Goal: Task Accomplishment & Management: Manage account settings

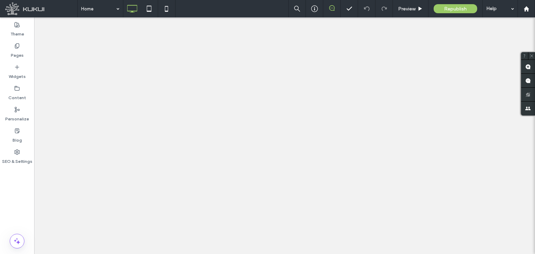
click at [29, 161] on label "SEO & Settings" at bounding box center [17, 160] width 30 height 10
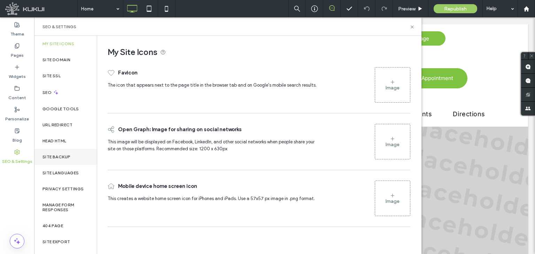
click at [58, 152] on div "Site Backup" at bounding box center [65, 157] width 63 height 16
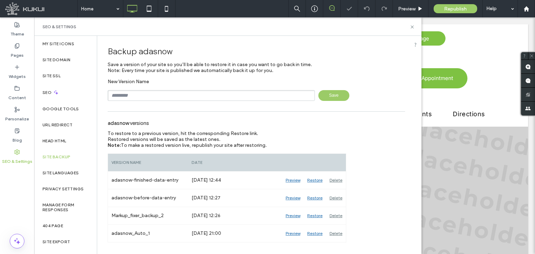
click at [142, 95] on input "text" at bounding box center [211, 95] width 207 height 11
type input "**********"
click at [344, 98] on span "Save" at bounding box center [333, 95] width 31 height 11
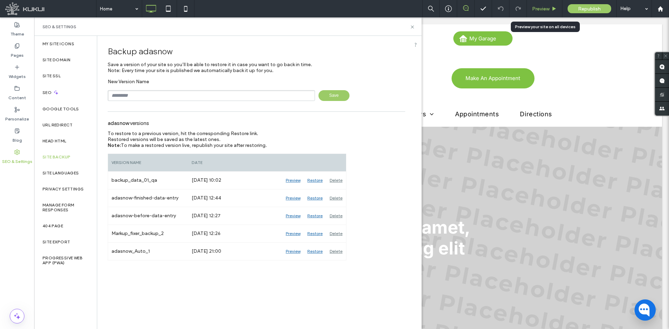
click at [535, 10] on span "Preview" at bounding box center [540, 9] width 17 height 6
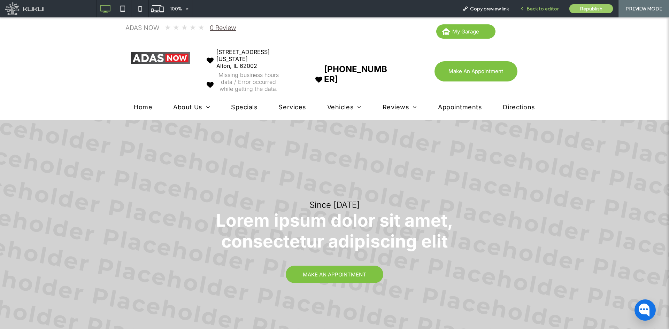
click at [526, 7] on div "Back to editor" at bounding box center [538, 9] width 49 height 6
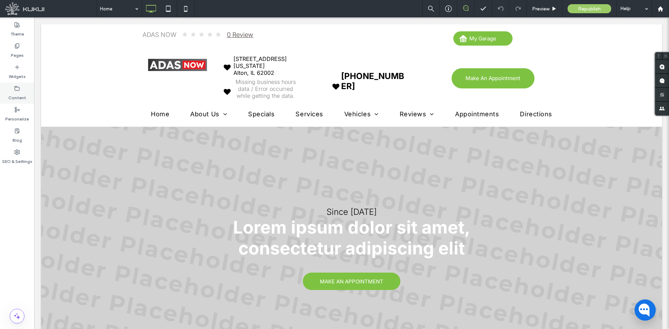
click at [14, 92] on label "Content" at bounding box center [17, 96] width 18 height 10
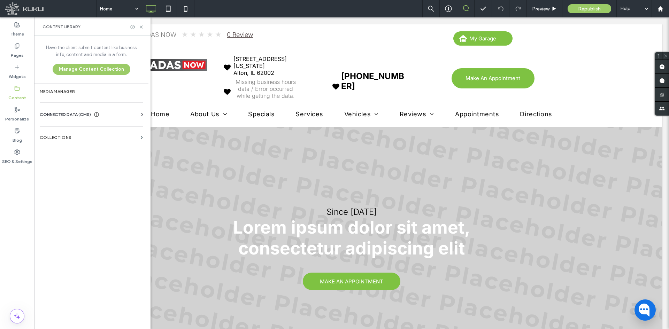
click at [143, 115] on icon at bounding box center [142, 114] width 7 height 7
click at [122, 140] on section "Business Text" at bounding box center [93, 148] width 106 height 16
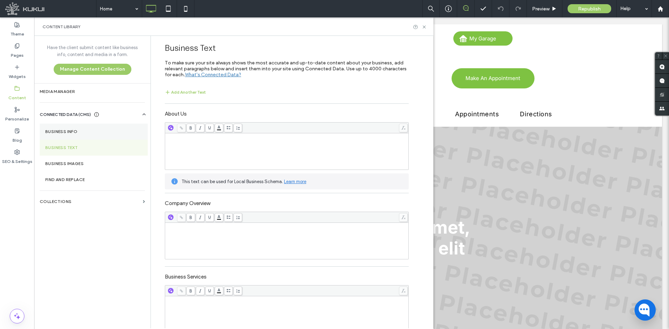
click at [120, 133] on label "Business Info" at bounding box center [93, 131] width 97 height 5
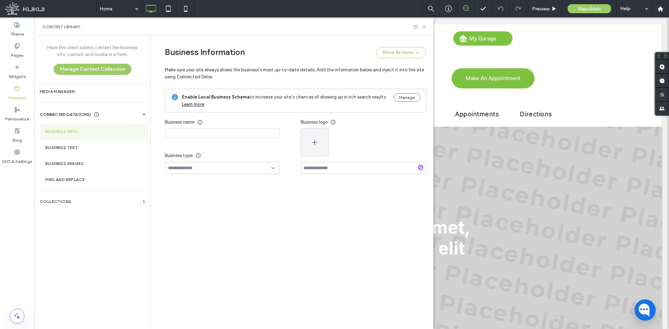
type input "********"
type input "**********"
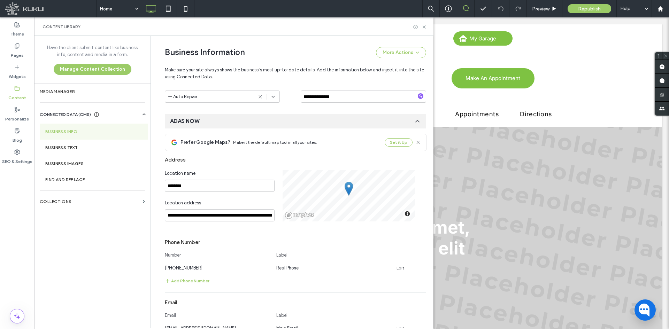
scroll to position [137, 0]
click at [226, 218] on input "**********" at bounding box center [220, 215] width 110 height 12
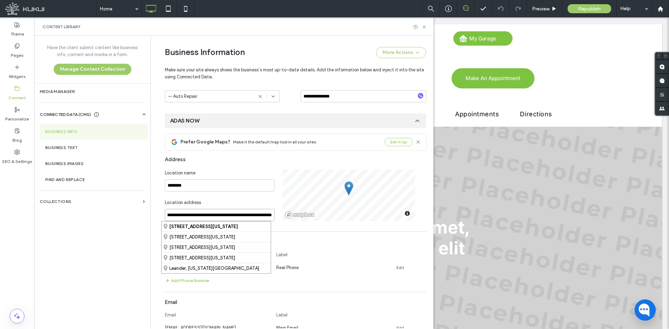
scroll to position [0, 39]
click at [227, 159] on div "Address" at bounding box center [295, 159] width 261 height 13
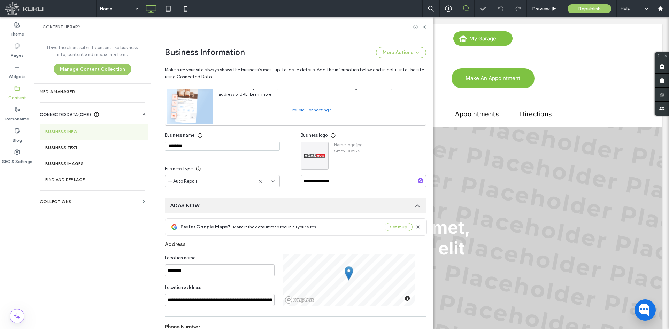
scroll to position [0, 0]
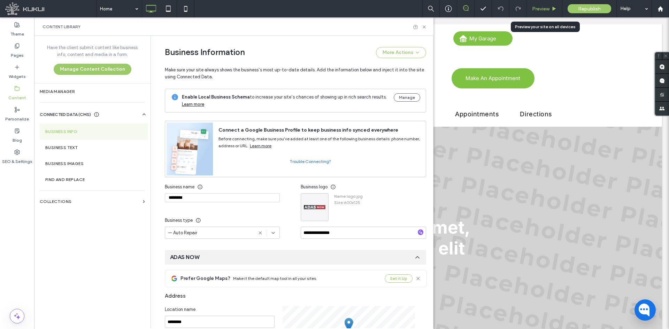
click at [535, 5] on div "Preview" at bounding box center [545, 8] width 36 height 17
click at [15, 150] on icon at bounding box center [17, 152] width 6 height 6
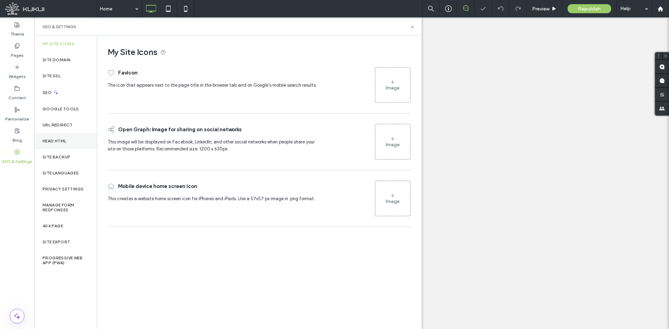
click at [63, 144] on div "Head HTML" at bounding box center [65, 141] width 63 height 16
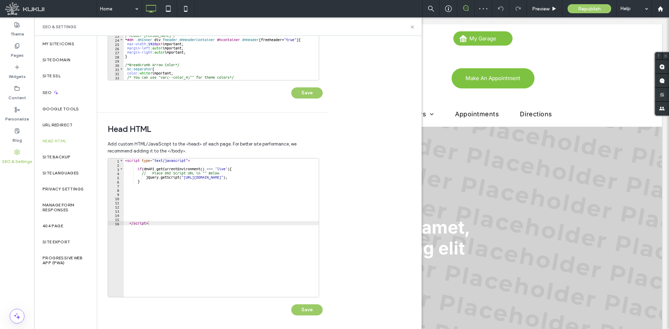
scroll to position [148, 0]
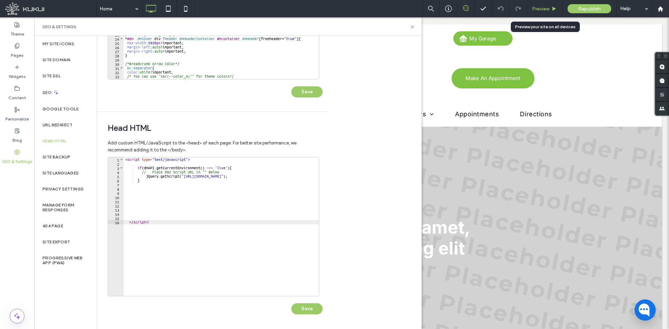
click at [533, 3] on div "Preview" at bounding box center [545, 8] width 36 height 17
click at [66, 93] on div "SEO" at bounding box center [65, 92] width 63 height 17
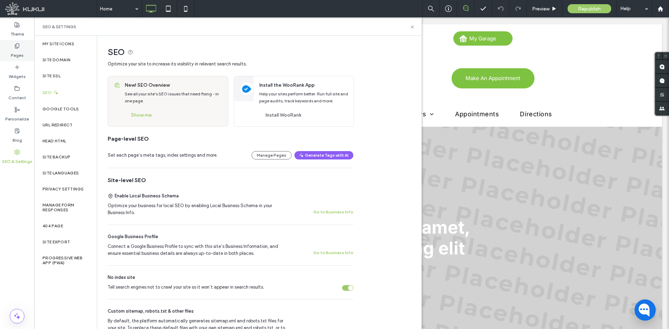
click at [15, 55] on label "Pages" at bounding box center [17, 54] width 13 height 10
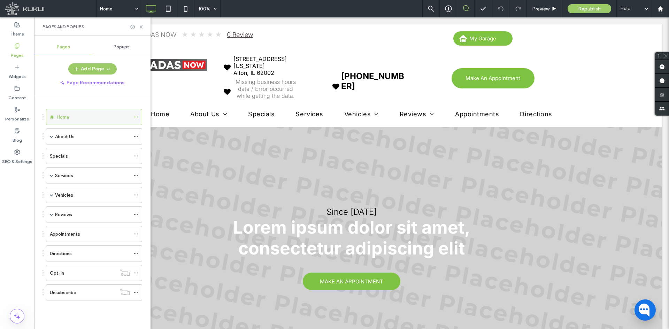
click at [133, 116] on icon at bounding box center [135, 117] width 5 height 5
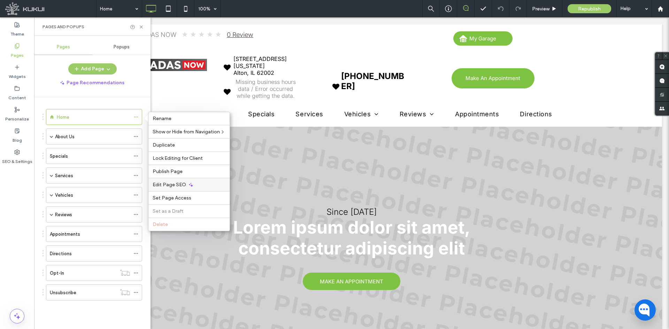
click at [160, 180] on div "Edit Page SEO" at bounding box center [188, 184] width 81 height 13
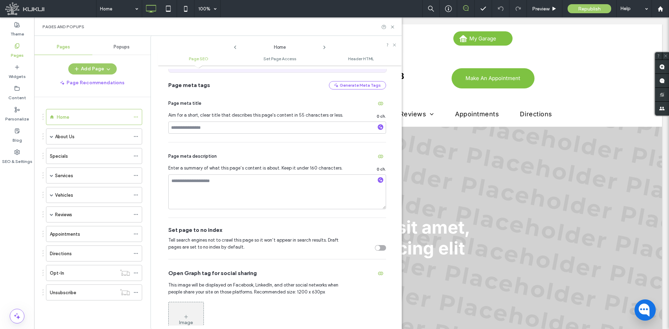
scroll to position [139, 0]
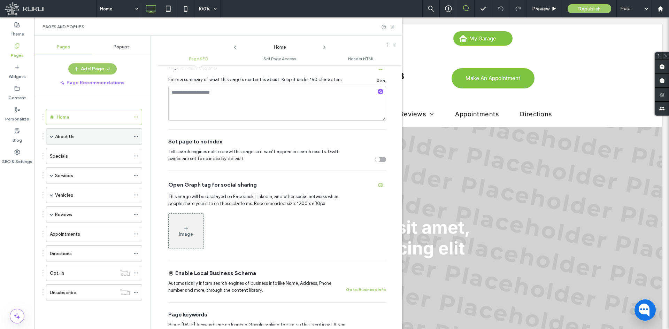
click at [138, 136] on icon at bounding box center [135, 136] width 5 height 5
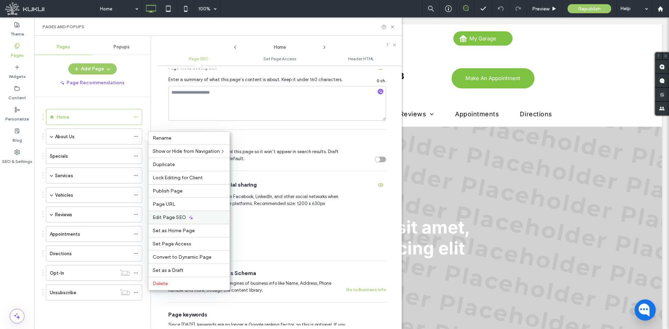
click at [200, 217] on div "Edit Page SEO" at bounding box center [188, 217] width 81 height 13
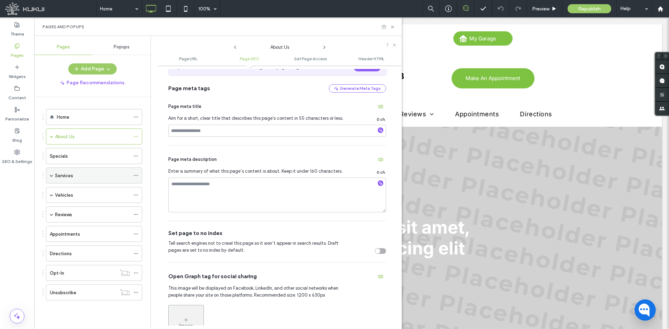
click at [136, 175] on icon at bounding box center [135, 175] width 5 height 5
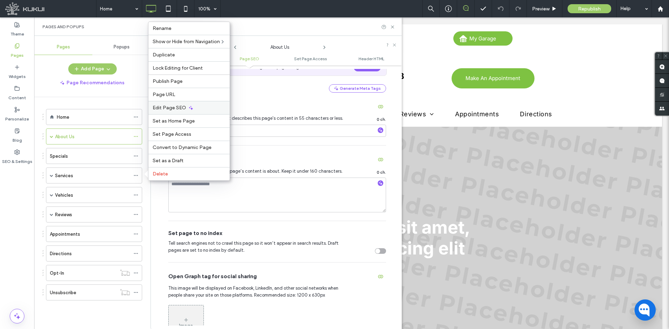
click at [185, 102] on div "Edit Page SEO" at bounding box center [188, 107] width 81 height 13
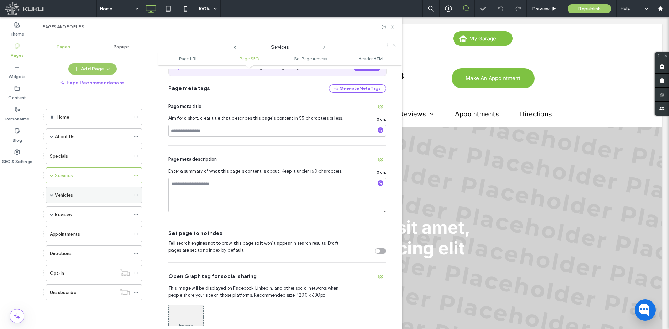
click at [135, 194] on icon at bounding box center [135, 195] width 5 height 5
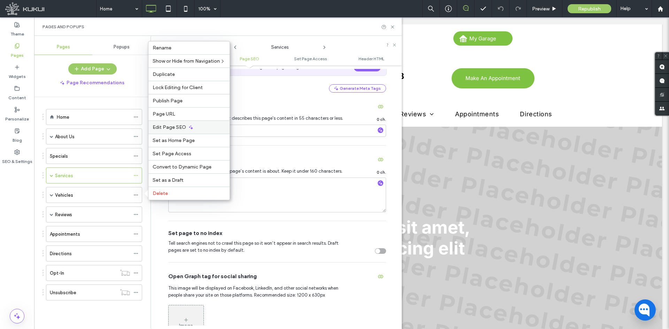
click at [170, 130] on span "Edit Page SEO" at bounding box center [169, 127] width 33 height 6
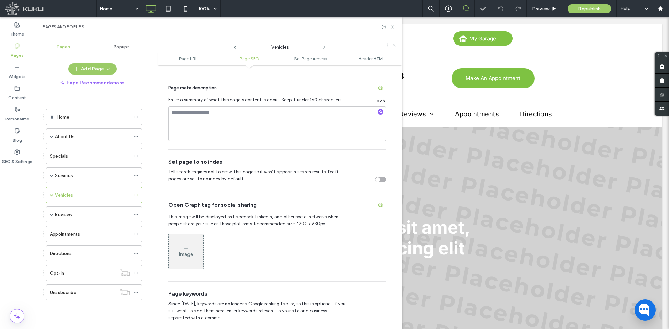
scroll to position [313, 0]
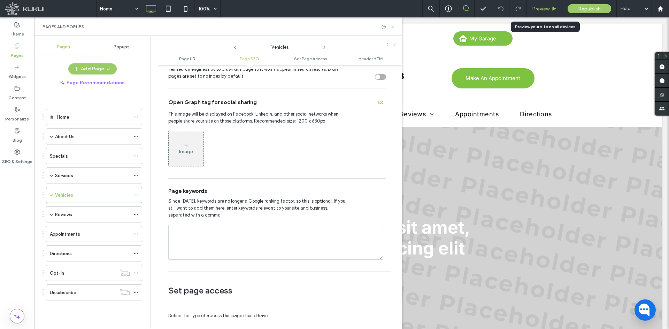
click at [535, 3] on div "Preview" at bounding box center [545, 8] width 36 height 17
click at [535, 9] on span "Preview" at bounding box center [540, 9] width 17 height 6
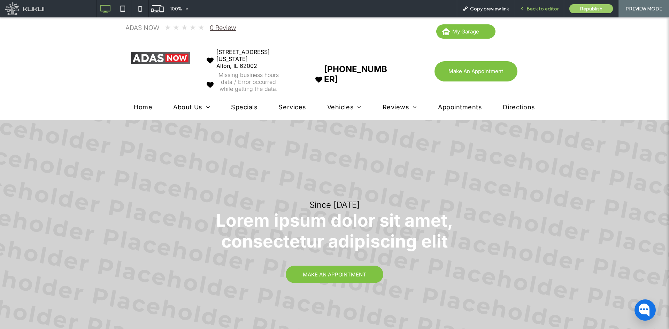
click at [535, 7] on span "Back to editor" at bounding box center [542, 9] width 32 height 6
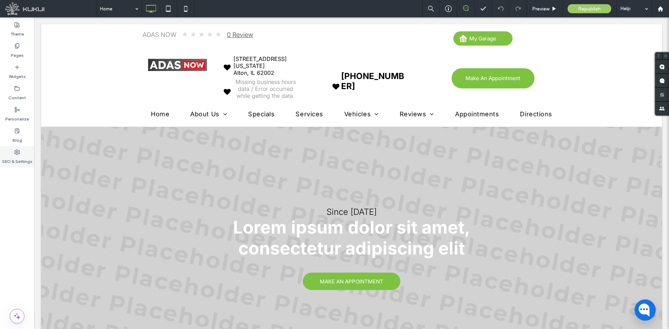
click at [10, 162] on label "SEO & Settings" at bounding box center [17, 160] width 30 height 10
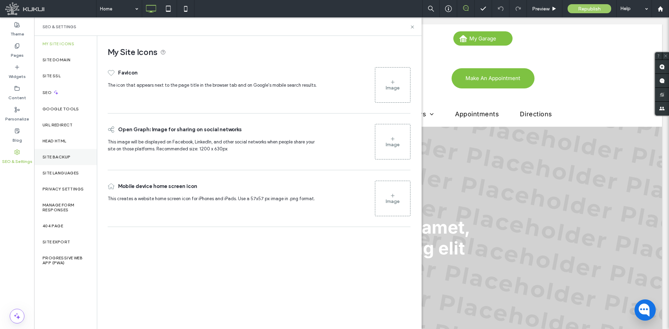
click at [52, 162] on div "Site Backup" at bounding box center [65, 157] width 63 height 16
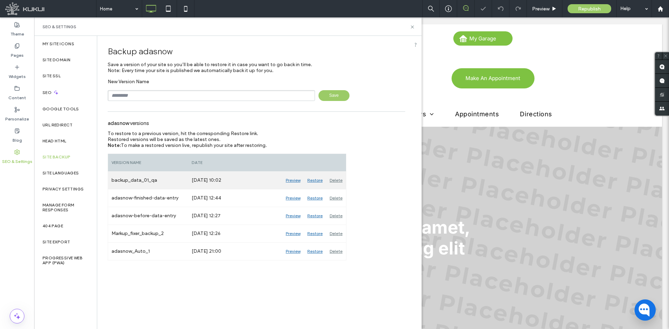
click at [307, 179] on div "Restore" at bounding box center [315, 180] width 22 height 17
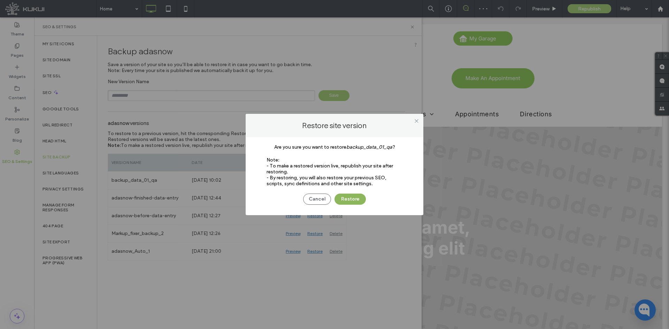
click at [344, 201] on button "Restore" at bounding box center [349, 199] width 31 height 11
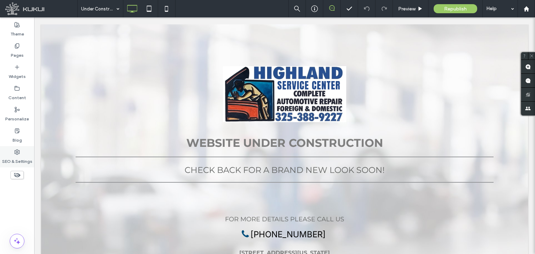
click at [21, 153] on div "SEO & Settings" at bounding box center [17, 156] width 34 height 21
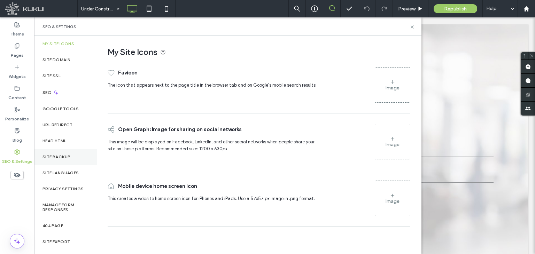
click at [52, 155] on label "Site Backup" at bounding box center [56, 157] width 28 height 5
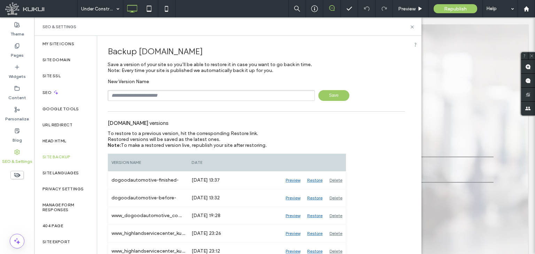
click at [212, 97] on input "text" at bounding box center [211, 95] width 207 height 11
type input "**********"
click at [326, 97] on span "Save" at bounding box center [333, 95] width 31 height 11
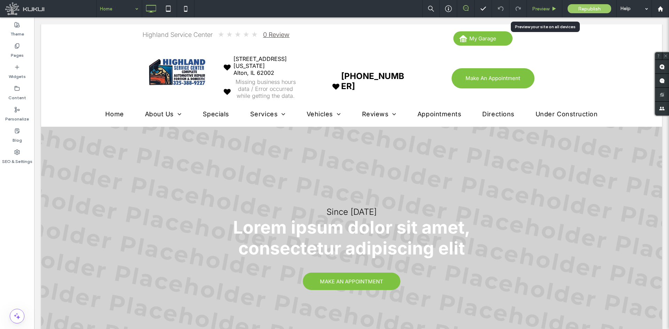
click at [535, 9] on span "Preview" at bounding box center [540, 9] width 17 height 6
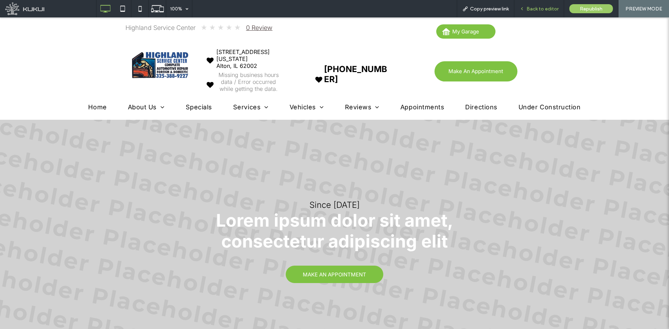
click at [535, 9] on span "Back to editor" at bounding box center [542, 9] width 32 height 6
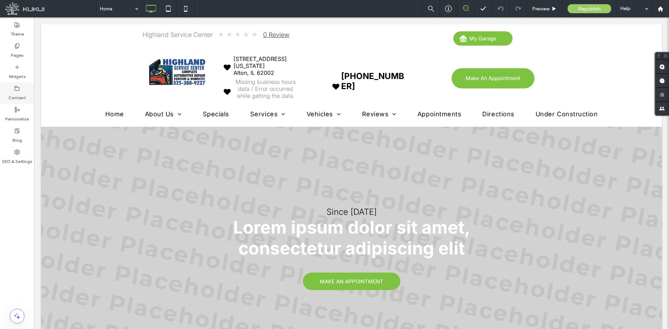
click at [15, 92] on label "Content" at bounding box center [17, 96] width 18 height 10
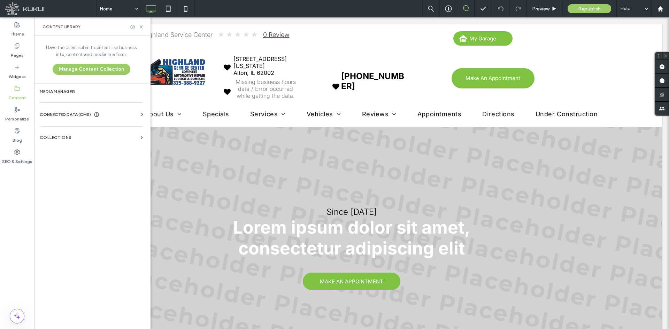
click at [140, 114] on icon at bounding box center [142, 114] width 7 height 7
click at [125, 135] on section "Business Info" at bounding box center [93, 132] width 106 height 16
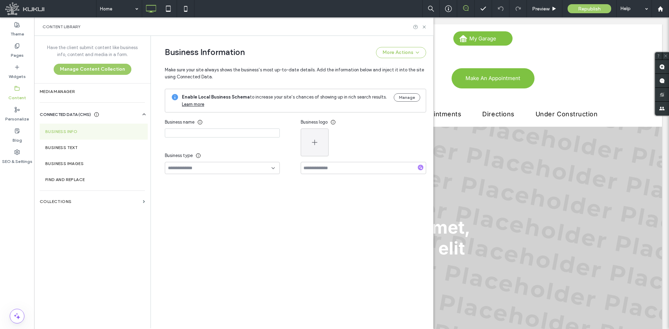
type input "**********"
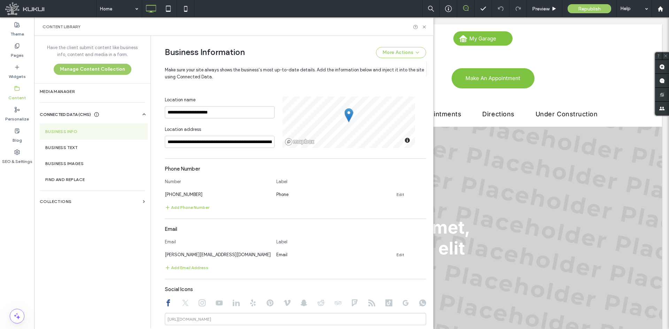
scroll to position [206, 0]
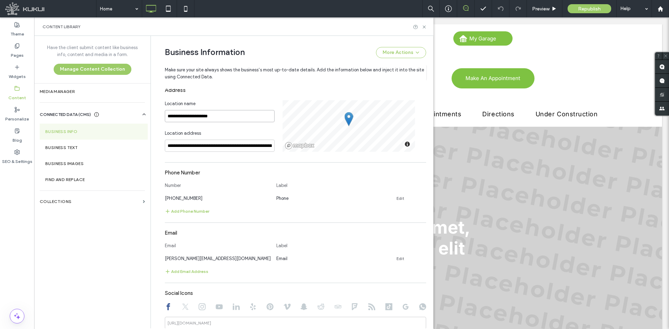
drag, startPoint x: 225, startPoint y: 115, endPoint x: 164, endPoint y: 115, distance: 61.3
click at [165, 115] on input "**********" at bounding box center [220, 116] width 110 height 12
click at [276, 52] on div "Business Information More Actions" at bounding box center [295, 52] width 261 height 11
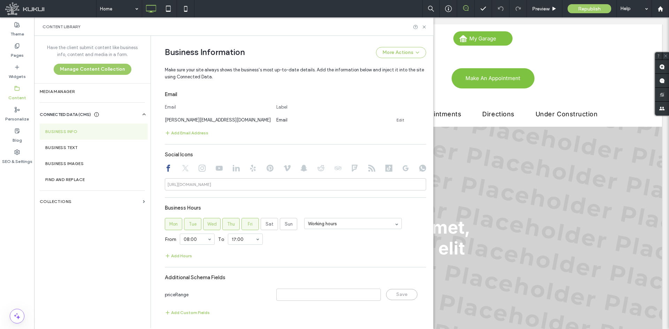
scroll to position [345, 0]
click at [20, 152] on div "SEO & Settings" at bounding box center [17, 156] width 34 height 21
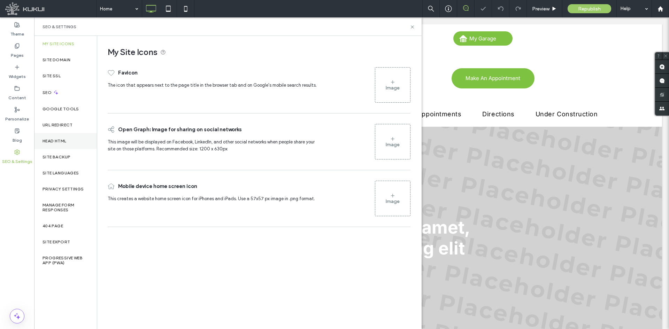
click at [68, 134] on div "Head HTML" at bounding box center [65, 141] width 63 height 16
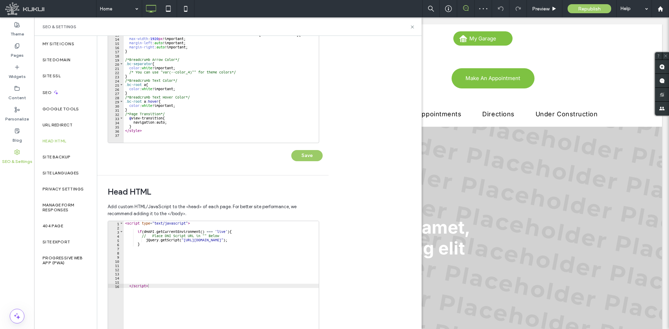
scroll to position [148, 0]
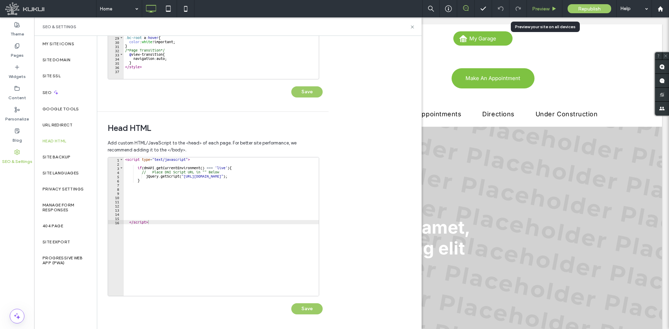
click at [532, 9] on span "Preview" at bounding box center [540, 9] width 17 height 6
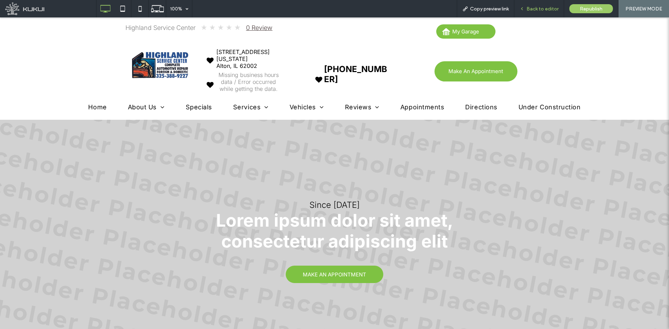
click at [535, 10] on span "Back to editor" at bounding box center [542, 9] width 32 height 6
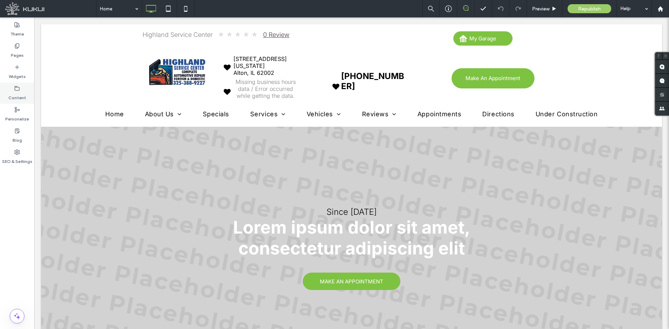
click at [21, 99] on label "Content" at bounding box center [17, 96] width 18 height 10
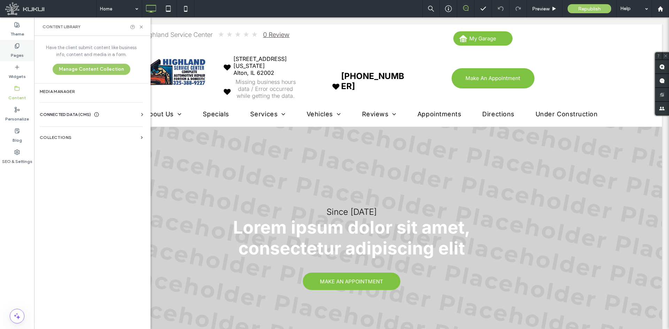
click at [19, 57] on label "Pages" at bounding box center [17, 54] width 13 height 10
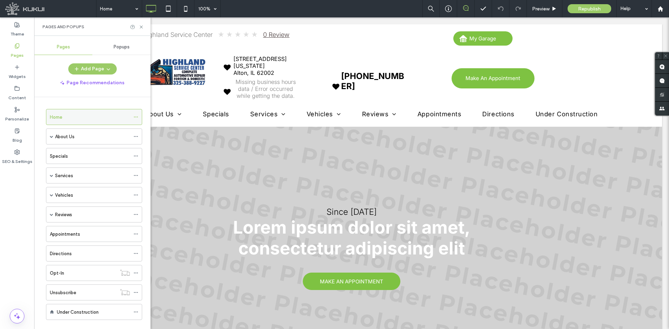
click at [135, 119] on icon at bounding box center [135, 117] width 5 height 5
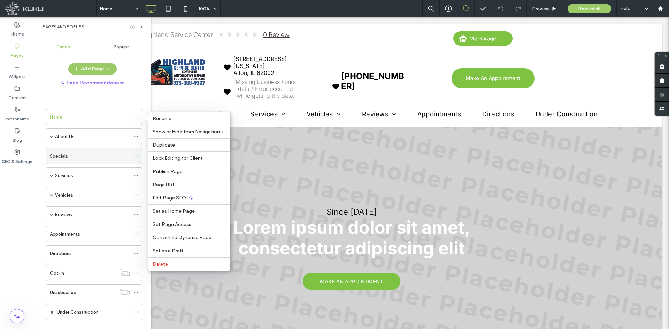
click at [159, 194] on div "Edit Page SEO" at bounding box center [188, 197] width 81 height 13
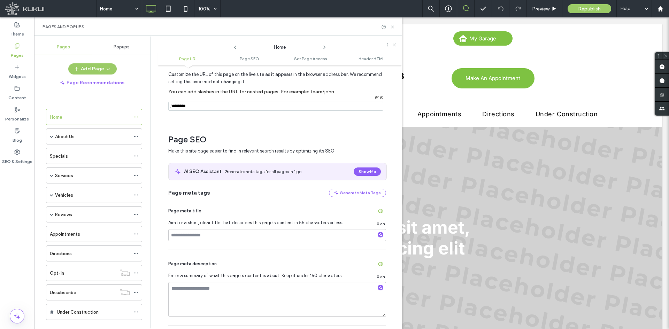
scroll to position [104, 0]
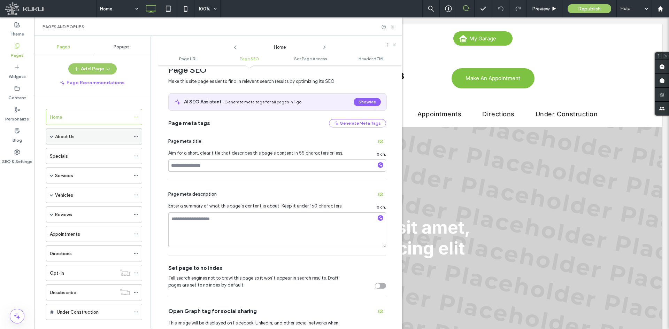
click at [133, 139] on icon at bounding box center [135, 136] width 5 height 5
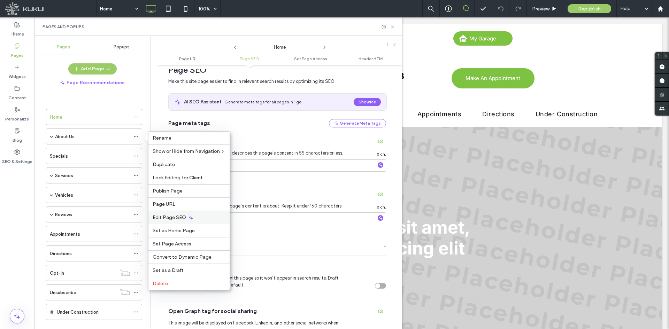
click at [155, 212] on div "Edit Page SEO" at bounding box center [188, 217] width 81 height 13
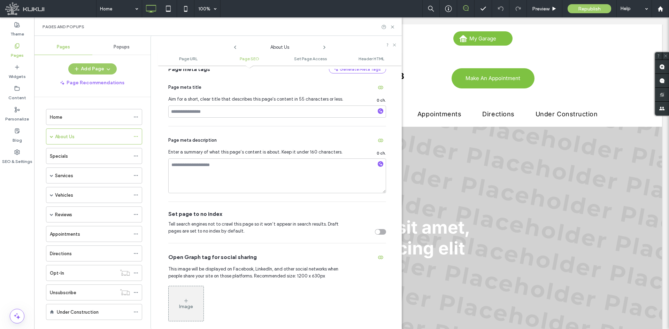
scroll to position [174, 0]
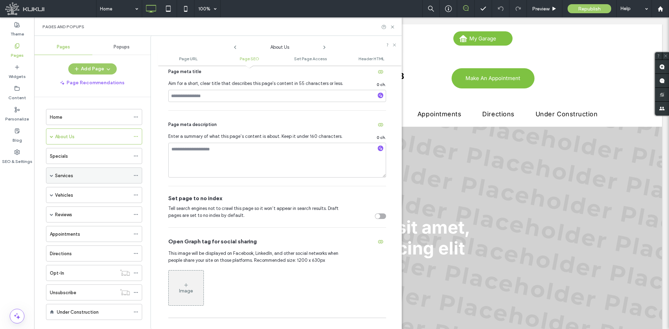
click at [134, 175] on icon at bounding box center [135, 175] width 5 height 5
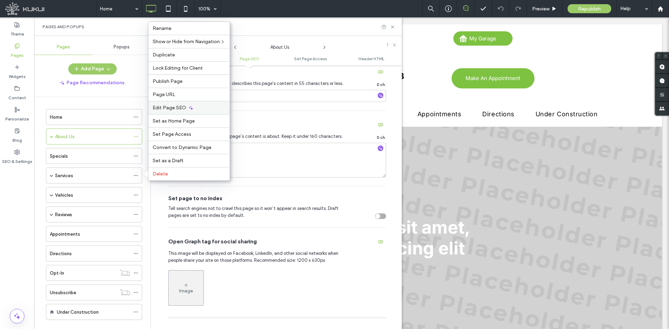
click at [180, 110] on span "Edit Page SEO" at bounding box center [169, 108] width 33 height 6
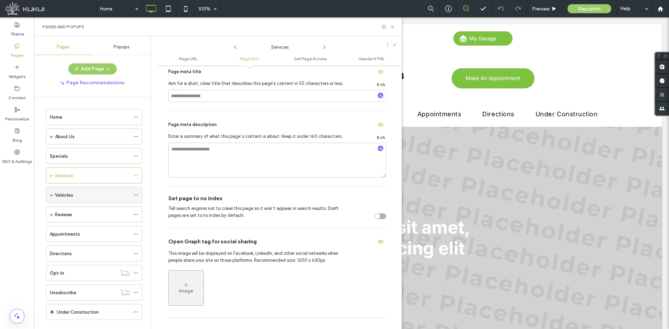
click at [134, 194] on icon at bounding box center [135, 195] width 5 height 5
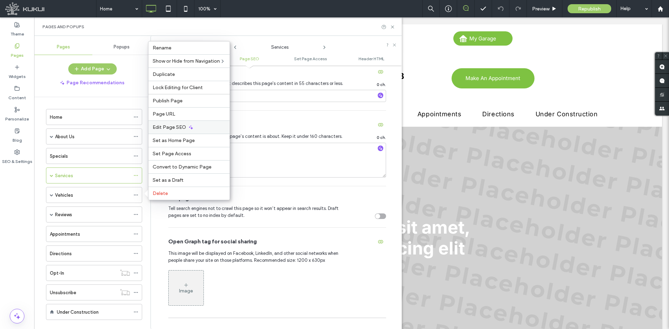
click at [171, 133] on div "Edit Page SEO" at bounding box center [188, 126] width 81 height 13
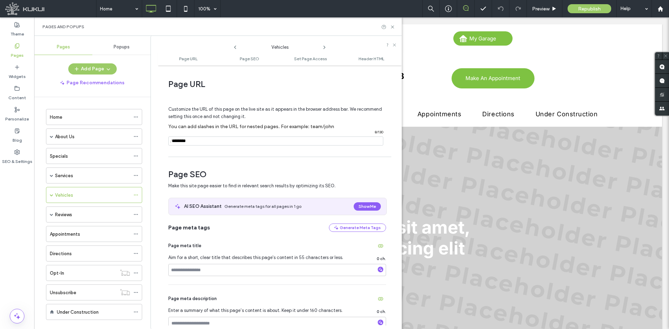
scroll to position [139, 0]
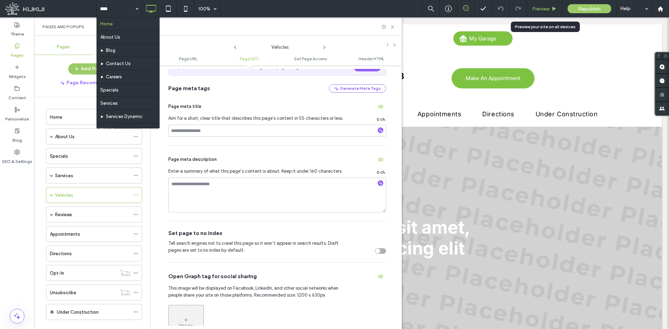
click at [535, 8] on span "Preview" at bounding box center [540, 9] width 17 height 6
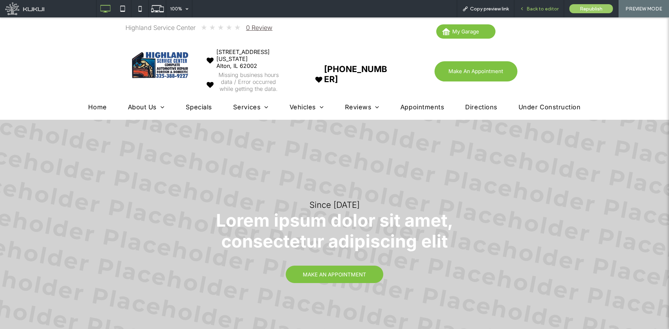
click at [531, 6] on span "Back to editor" at bounding box center [542, 9] width 32 height 6
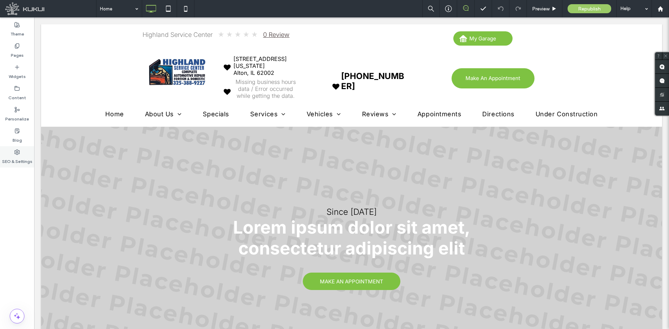
click at [18, 160] on label "SEO & Settings" at bounding box center [17, 160] width 30 height 10
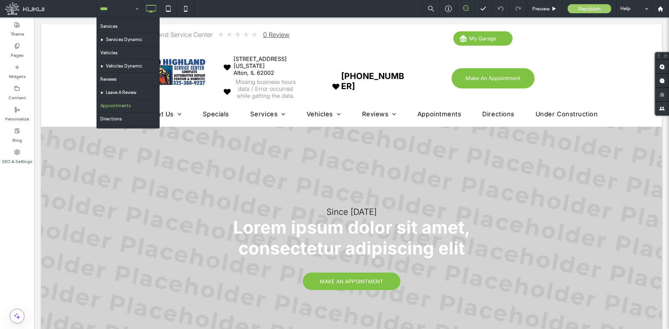
scroll to position [113, 0]
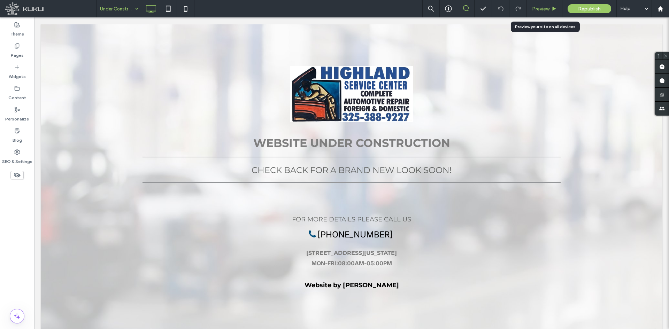
click at [535, 6] on span "Preview" at bounding box center [540, 9] width 17 height 6
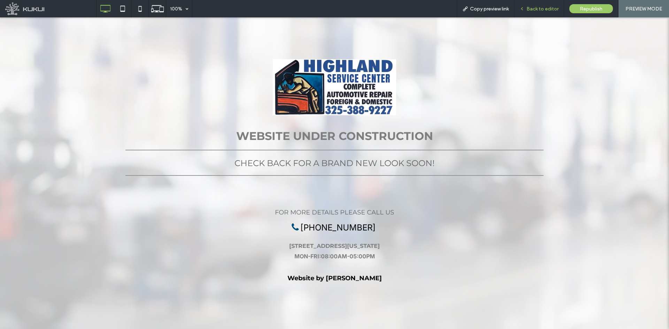
click at [534, 9] on span "Back to editor" at bounding box center [542, 9] width 32 height 6
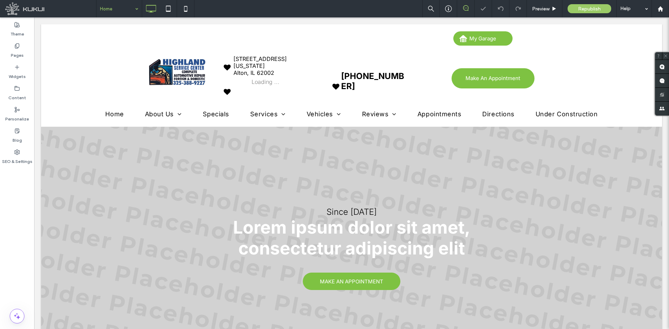
click at [16, 175] on div "Theme Pages Widgets Content Personalize Blog SEO & Settings" at bounding box center [17, 173] width 34 height 312
click at [16, 161] on label "SEO & Settings" at bounding box center [17, 160] width 30 height 10
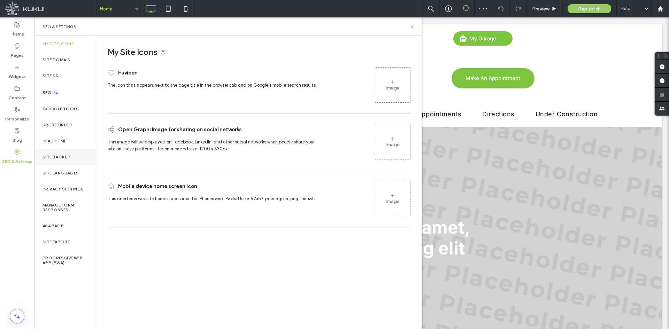
click at [54, 162] on div "Site Backup" at bounding box center [65, 157] width 63 height 16
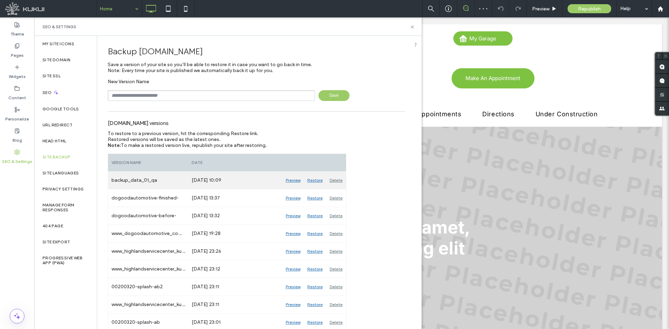
click at [317, 182] on div "Restore" at bounding box center [315, 180] width 22 height 17
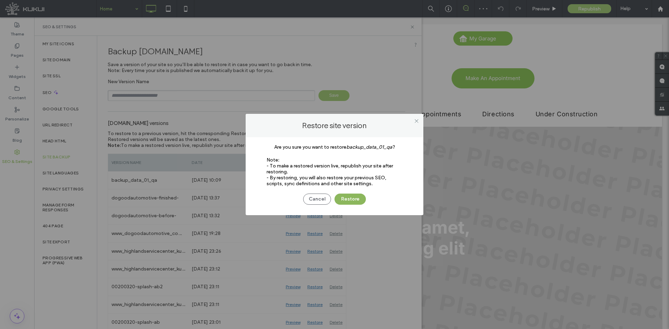
click at [349, 200] on button "Restore" at bounding box center [349, 199] width 31 height 11
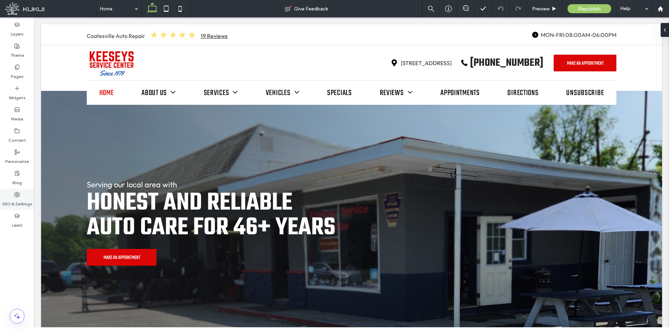
click at [21, 204] on label "SEO & Settings" at bounding box center [17, 202] width 30 height 10
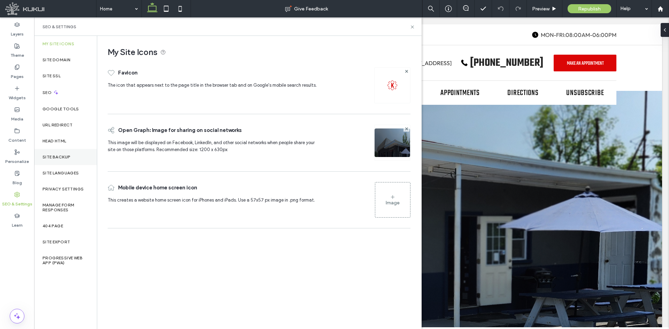
click at [66, 154] on div "Site Backup" at bounding box center [65, 157] width 63 height 16
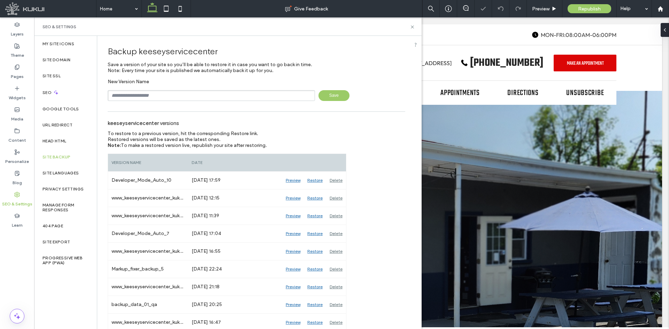
click at [234, 86] on div "New Version Name Save" at bounding box center [256, 90] width 297 height 22
click at [232, 92] on input "text" at bounding box center [211, 95] width 207 height 11
type input "**********"
click at [335, 96] on span "Save" at bounding box center [333, 95] width 31 height 11
click at [535, 11] on span "Preview" at bounding box center [540, 9] width 17 height 6
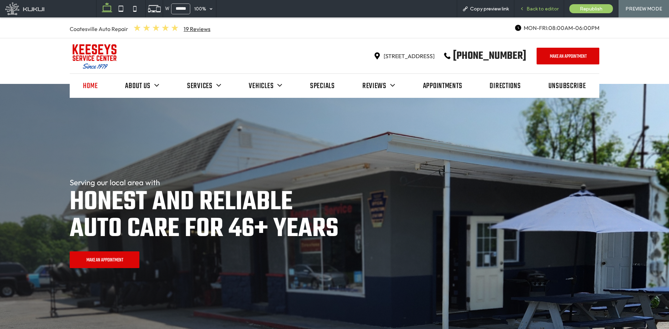
click at [535, 7] on span "Back to editor" at bounding box center [542, 9] width 32 height 6
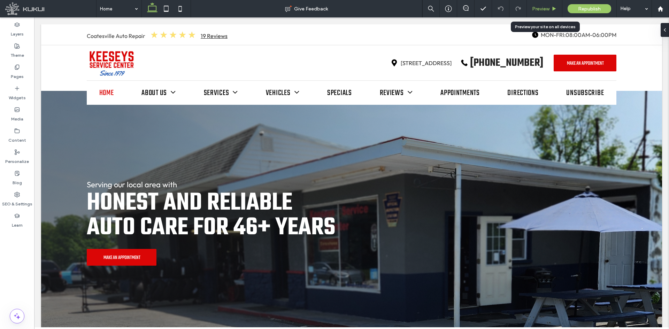
click at [535, 7] on span "Preview" at bounding box center [540, 9] width 17 height 6
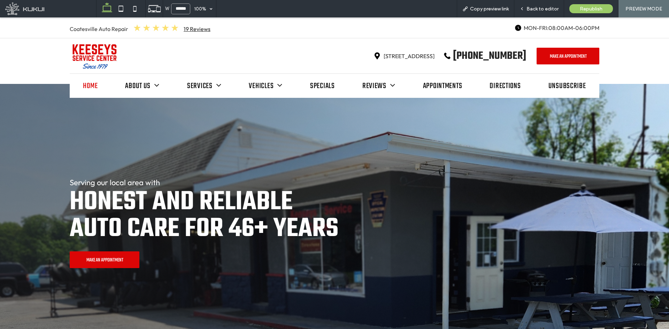
click at [180, 7] on input "******" at bounding box center [180, 8] width 19 height 11
click at [146, 125] on div "Serving our local area with Honest and Reliable Auto Care for 46+ Years Make An…" at bounding box center [334, 223] width 669 height 278
click at [535, 11] on span "Back to editor" at bounding box center [542, 9] width 32 height 6
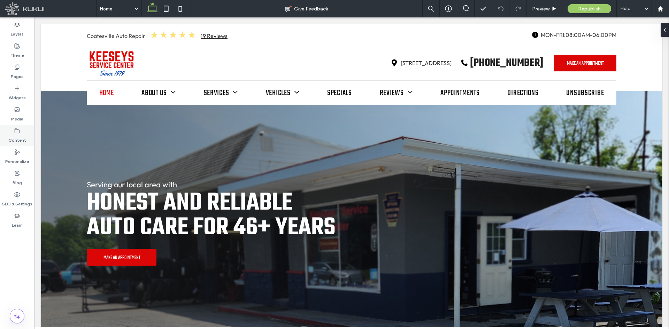
click at [15, 136] on label "Content" at bounding box center [17, 139] width 18 height 10
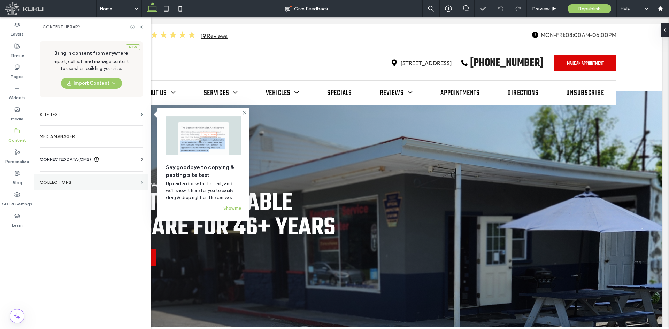
click at [141, 182] on span at bounding box center [142, 182] width 2 height 3
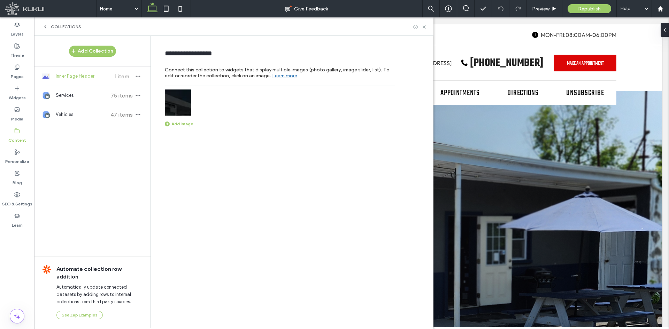
click at [17, 138] on label "Content" at bounding box center [17, 139] width 18 height 10
click at [40, 25] on div "Collections" at bounding box center [233, 26] width 399 height 18
click at [44, 25] on icon at bounding box center [45, 27] width 6 height 6
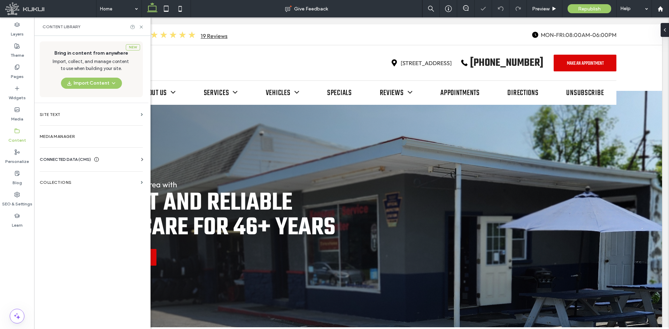
click at [141, 159] on icon at bounding box center [142, 159] width 7 height 7
click at [64, 177] on label "Business Info" at bounding box center [92, 176] width 95 height 5
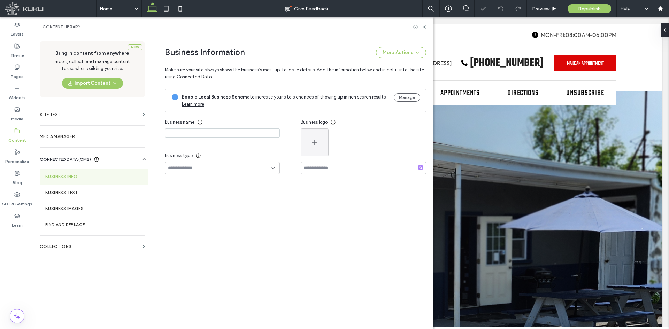
type input "**********"
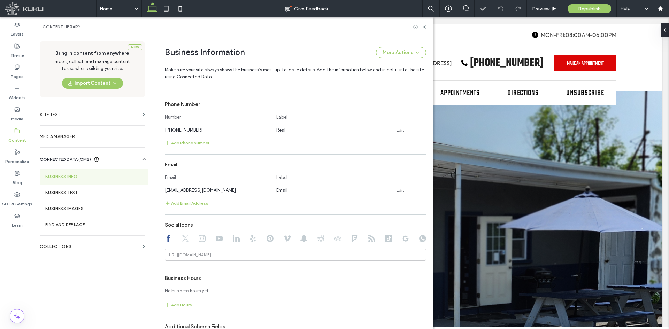
scroll to position [344, 0]
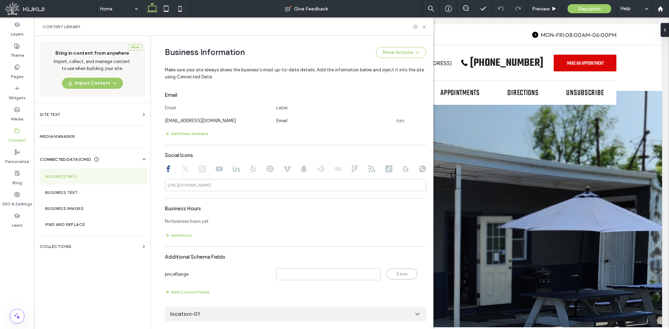
click at [415, 254] on icon at bounding box center [417, 314] width 7 height 7
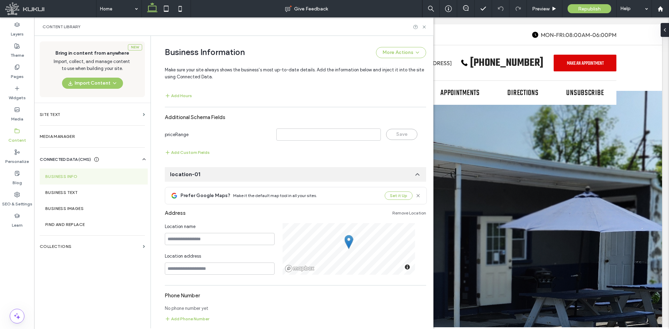
scroll to position [483, 0]
click at [414, 175] on icon at bounding box center [417, 174] width 7 height 7
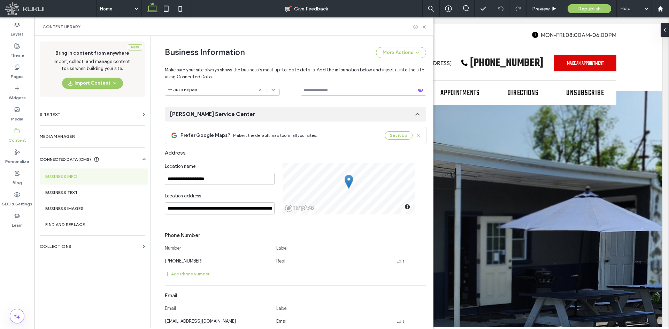
scroll to position [135, 0]
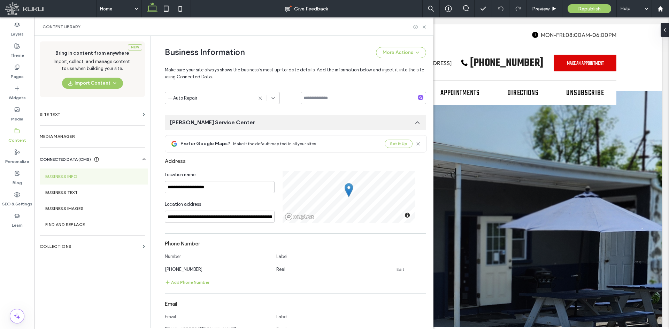
click at [210, 208] on div "Location address" at bounding box center [220, 206] width 110 height 10
click at [240, 220] on input "**********" at bounding box center [220, 217] width 110 height 12
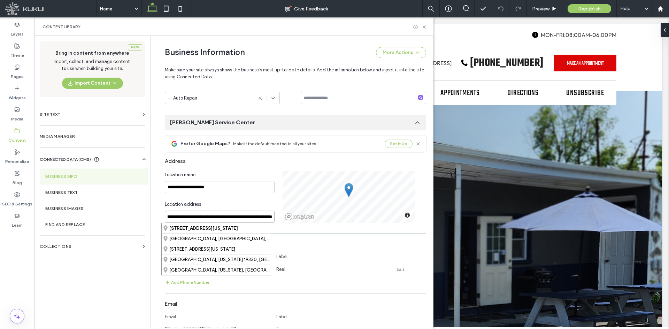
scroll to position [0, 20]
click at [260, 170] on div "**********" at bounding box center [295, 179] width 261 height 88
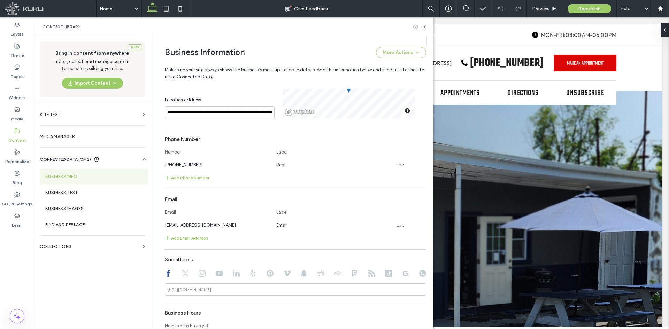
scroll to position [344, 0]
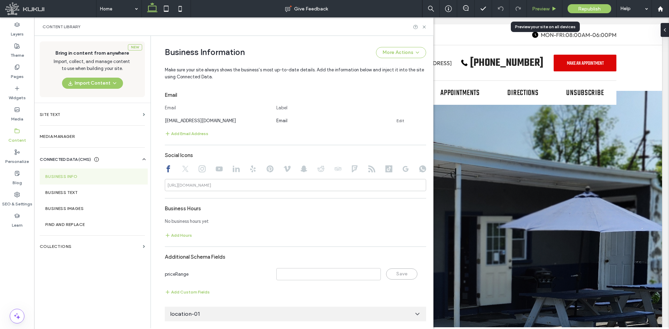
click at [535, 7] on span "Preview" at bounding box center [540, 9] width 17 height 6
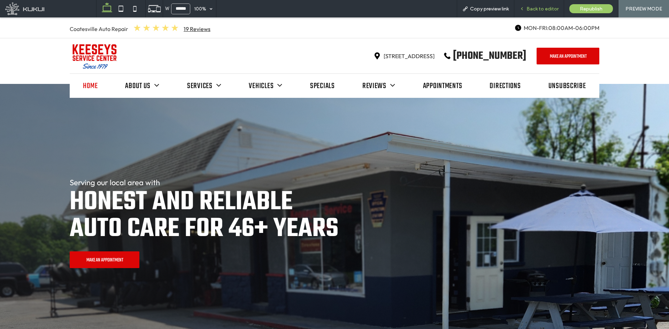
click at [535, 5] on div "Back to editor" at bounding box center [539, 8] width 50 height 17
click at [530, 11] on span "Back to editor" at bounding box center [542, 9] width 32 height 6
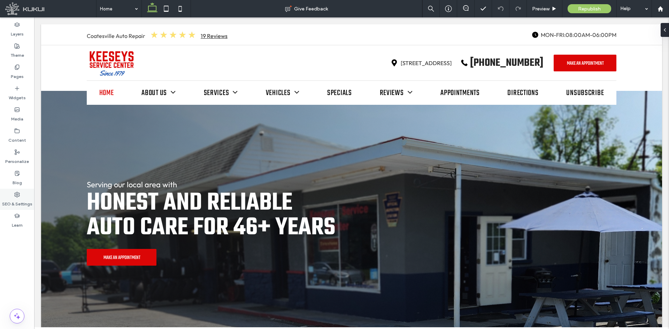
click at [24, 205] on label "SEO & Settings" at bounding box center [17, 202] width 30 height 10
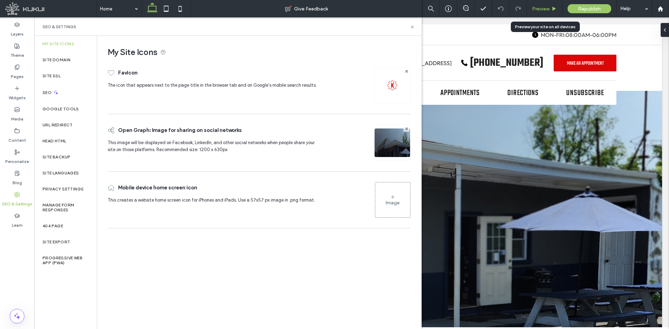
click at [535, 4] on div "Preview" at bounding box center [545, 8] width 36 height 17
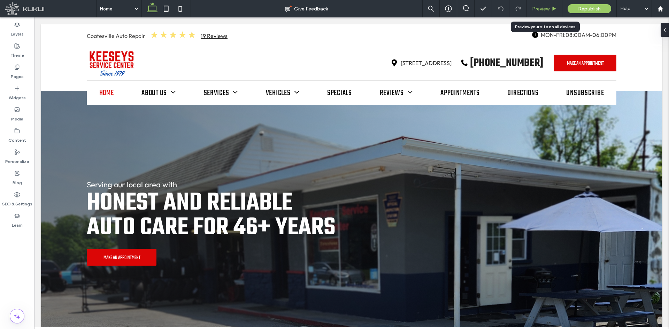
click at [535, 8] on span "Preview" at bounding box center [540, 9] width 17 height 6
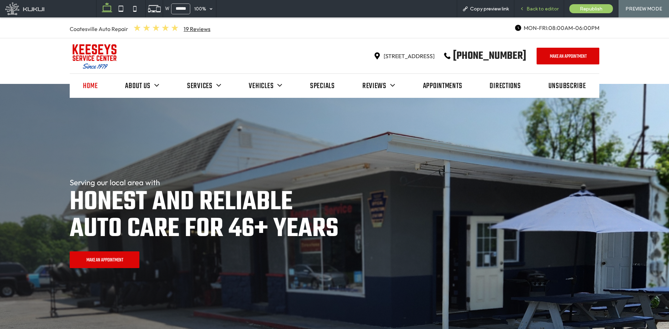
click at [529, 9] on span "Back to editor" at bounding box center [542, 9] width 32 height 6
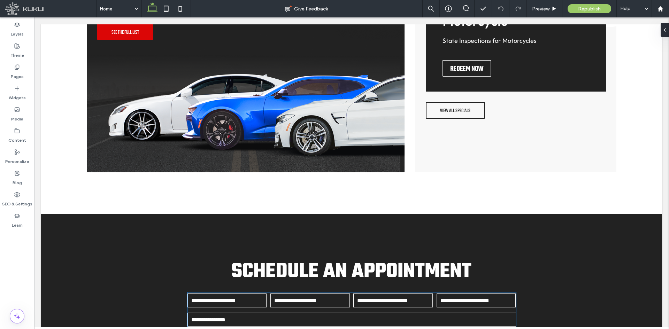
scroll to position [2016, 0]
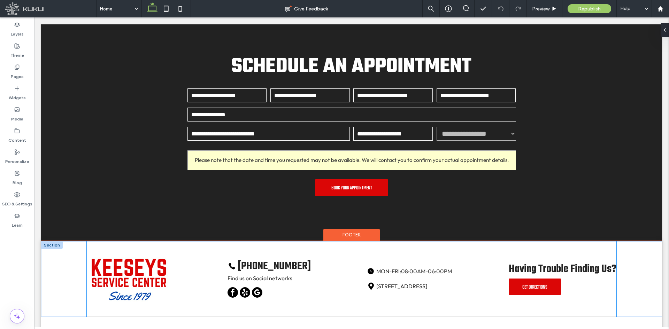
click at [401, 254] on span "08:00AM-06:00PM" at bounding box center [426, 271] width 51 height 7
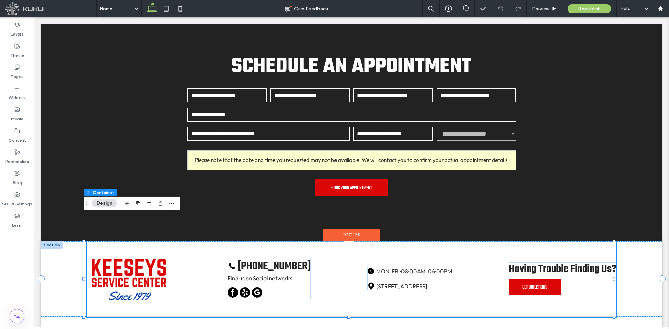
click at [401, 254] on span "08:00AM-06:00PM" at bounding box center [426, 271] width 51 height 7
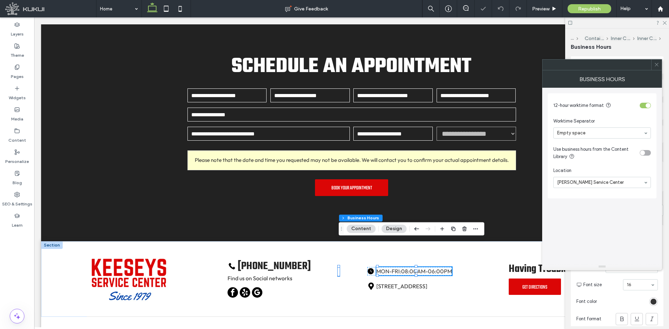
click at [535, 63] on use at bounding box center [655, 64] width 3 height 3
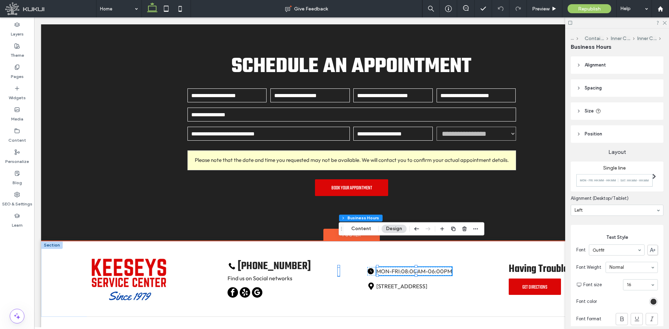
click at [331, 229] on div "Footer" at bounding box center [351, 235] width 56 height 13
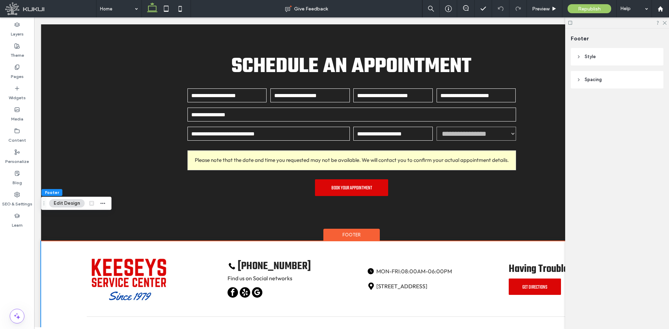
click at [331, 229] on div "Footer" at bounding box center [351, 235] width 56 height 13
click at [339, 229] on div "Footer" at bounding box center [351, 235] width 56 height 13
click at [67, 201] on button "Edit Design" at bounding box center [67, 203] width 36 height 8
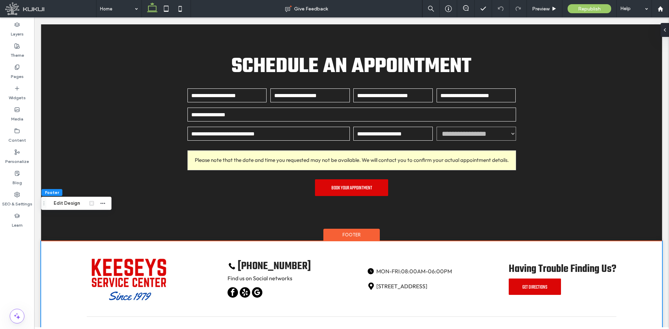
click at [333, 229] on div "Footer" at bounding box center [351, 235] width 56 height 13
click at [343, 229] on div "Footer" at bounding box center [351, 235] width 56 height 13
click at [535, 29] on div at bounding box center [662, 30] width 11 height 14
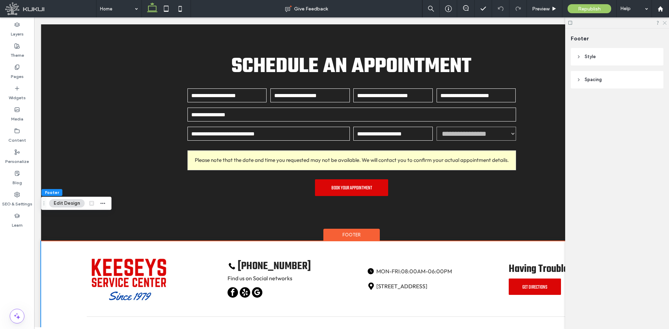
click at [535, 22] on icon at bounding box center [664, 22] width 5 height 5
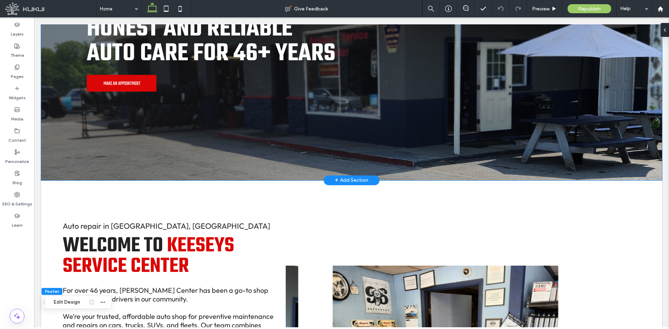
scroll to position [0, 0]
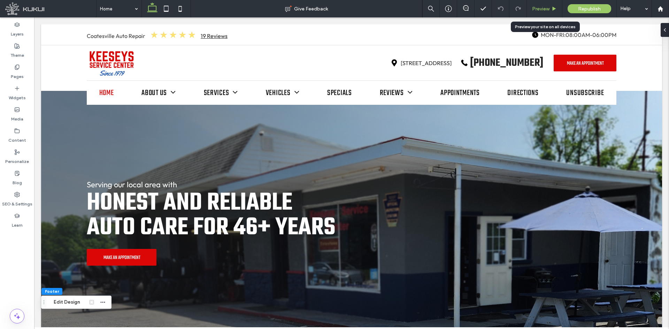
click at [534, 8] on span "Preview" at bounding box center [540, 9] width 17 height 6
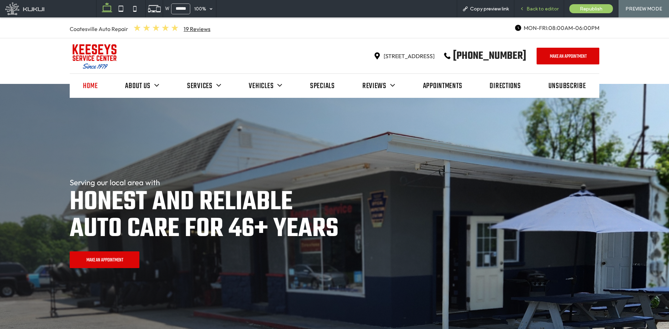
click at [535, 1] on div "Back to editor" at bounding box center [539, 8] width 50 height 17
click at [532, 8] on span "Back to editor" at bounding box center [542, 9] width 32 height 6
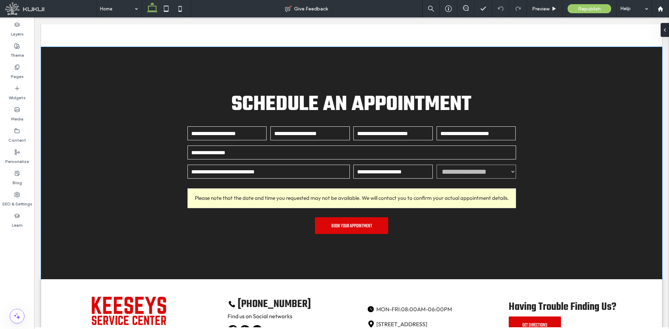
scroll to position [2016, 0]
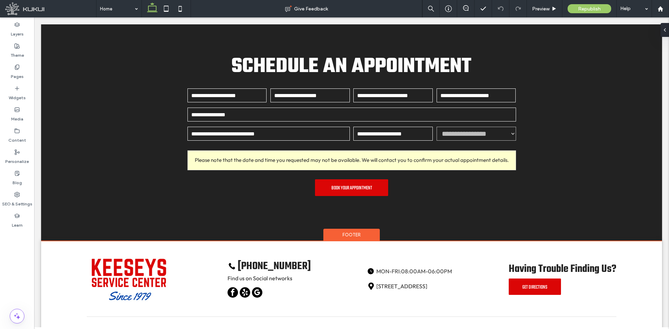
click at [343, 229] on div "Footer" at bounding box center [351, 235] width 56 height 13
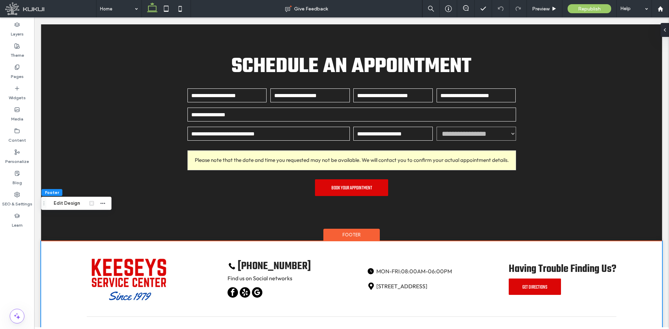
click at [343, 229] on div "Footer" at bounding box center [351, 235] width 56 height 13
click at [103, 206] on span "button" at bounding box center [103, 203] width 8 height 8
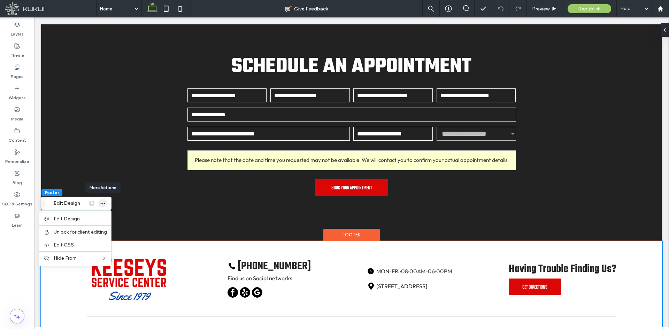
click at [103, 206] on span "button" at bounding box center [103, 203] width 8 height 8
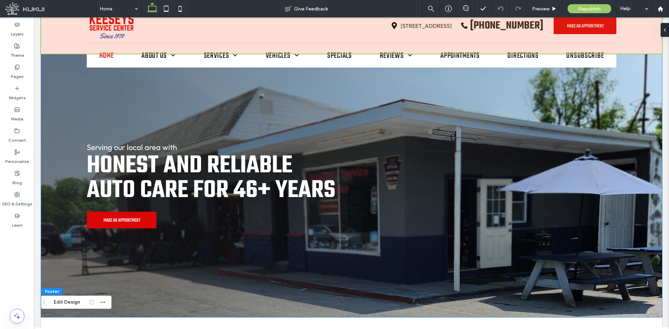
scroll to position [0, 0]
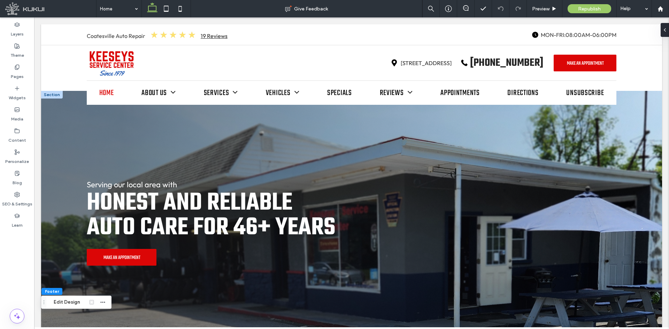
click at [49, 97] on div at bounding box center [52, 95] width 22 height 8
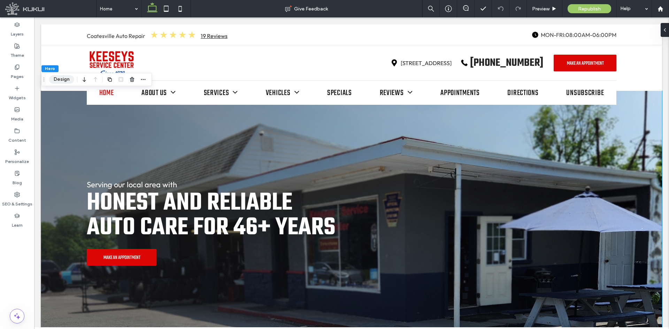
click at [59, 81] on button "Design" at bounding box center [61, 79] width 25 height 8
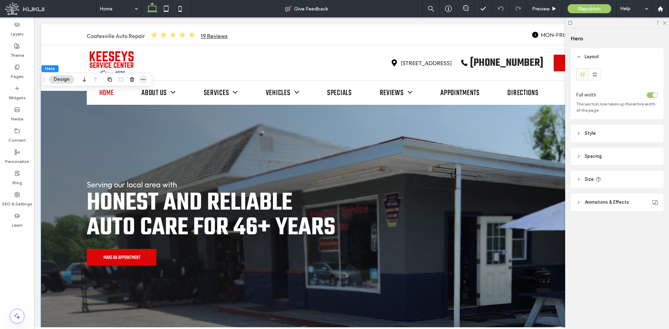
click at [146, 79] on span "button" at bounding box center [143, 79] width 8 height 8
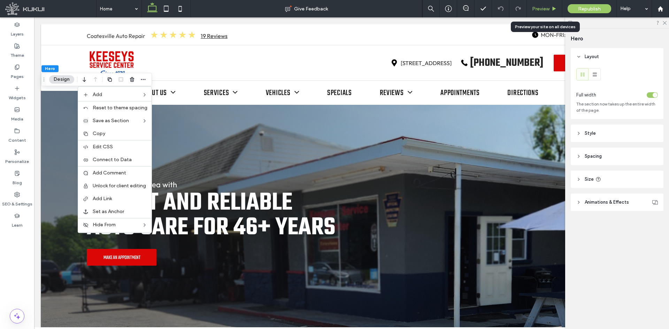
click at [535, 7] on span "Preview" at bounding box center [540, 9] width 17 height 6
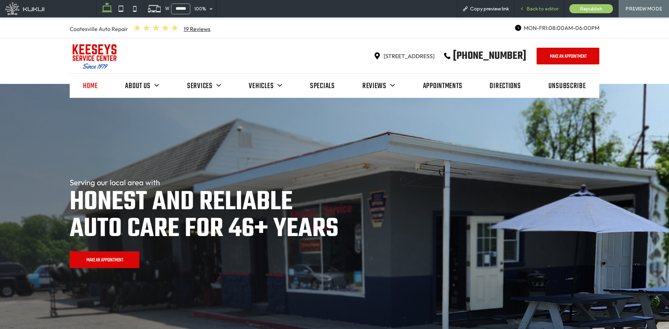
click at [535, 5] on div "Back to editor" at bounding box center [539, 8] width 50 height 17
click at [535, 7] on span "Back to editor" at bounding box center [542, 9] width 32 height 6
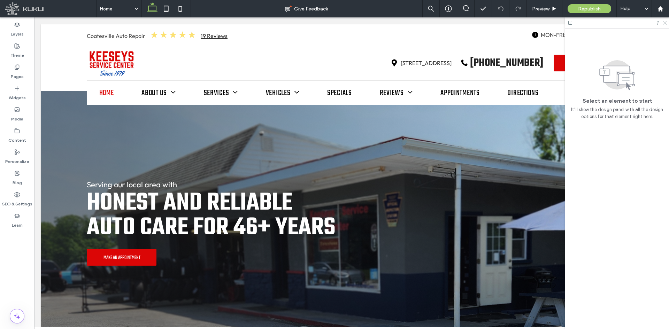
click at [535, 23] on icon at bounding box center [664, 22] width 5 height 5
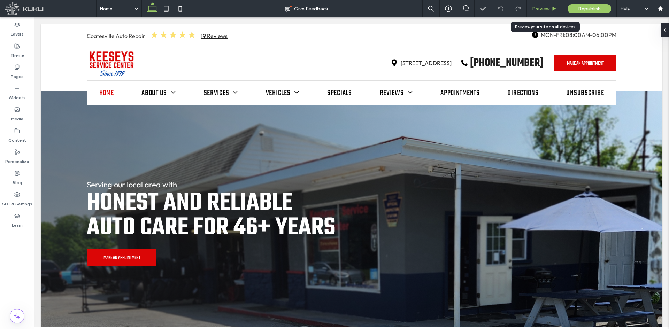
click at [535, 10] on span "Preview" at bounding box center [540, 9] width 17 height 6
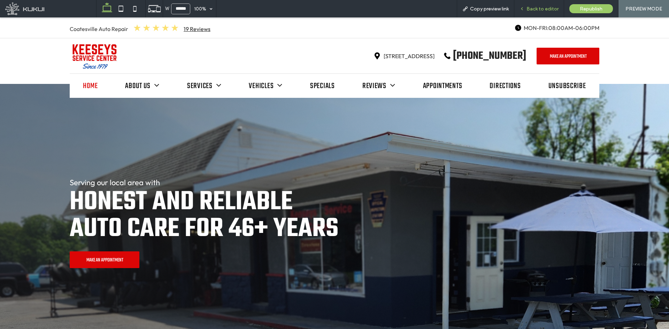
click at [535, 11] on span "Back to editor" at bounding box center [542, 9] width 32 height 6
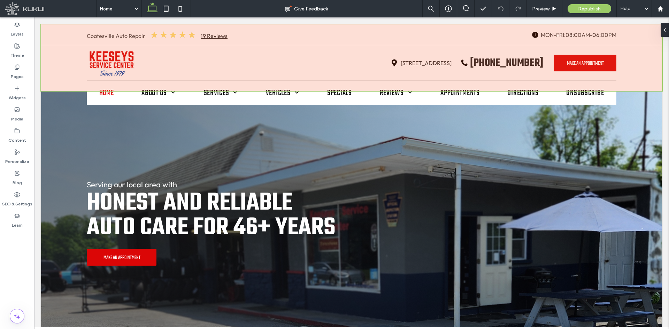
click at [535, 63] on div at bounding box center [351, 57] width 621 height 67
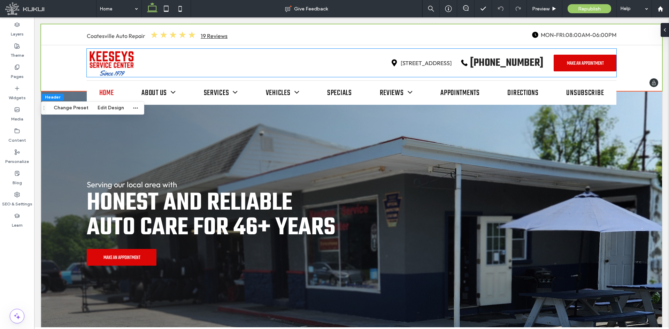
click at [535, 63] on span "Make An Appointment" at bounding box center [585, 62] width 37 height 9
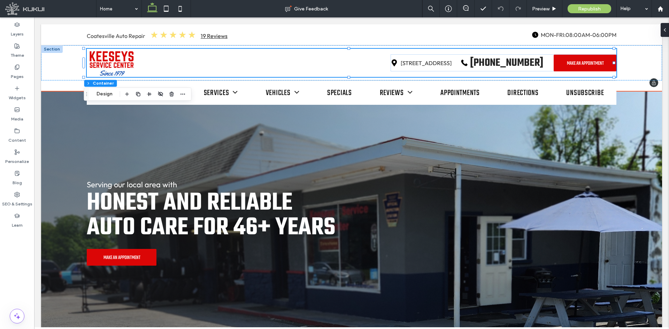
click at [535, 63] on span "Make An Appointment" at bounding box center [585, 62] width 37 height 9
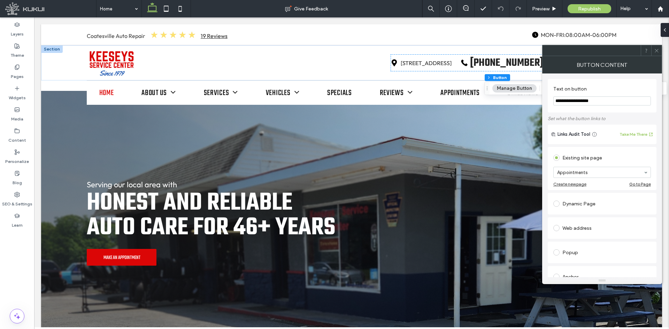
click at [535, 51] on use at bounding box center [655, 50] width 3 height 3
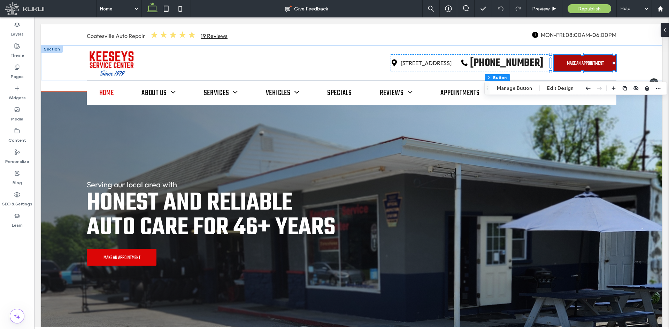
click at [535, 62] on span "Make An Appointment" at bounding box center [585, 62] width 37 height 9
click at [535, 63] on span "Make An Appointment" at bounding box center [585, 62] width 37 height 9
click at [535, 64] on span "Make An Appointment" at bounding box center [585, 62] width 37 height 9
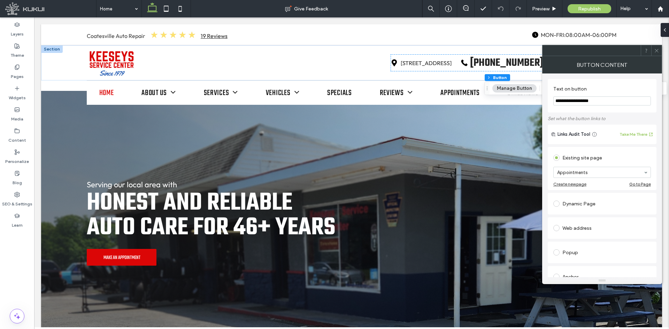
click at [535, 52] on div at bounding box center [656, 50] width 10 height 10
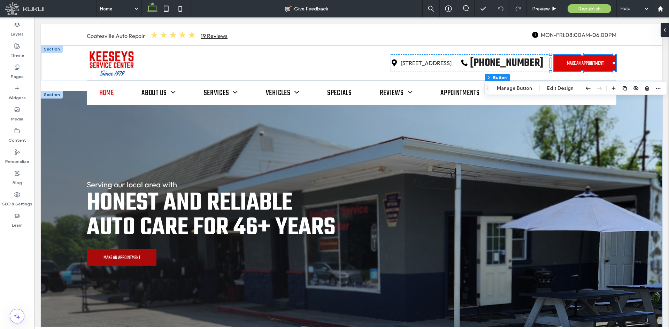
click at [124, 254] on span "Make An Appointment" at bounding box center [121, 256] width 37 height 9
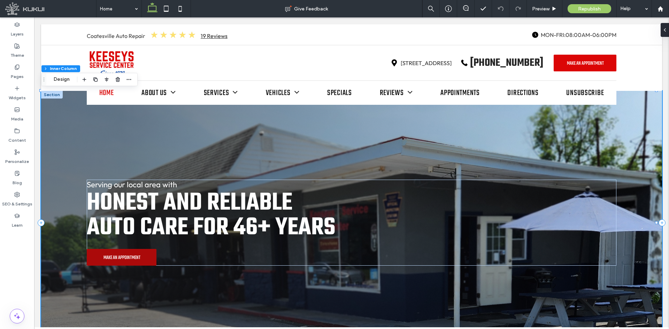
click at [122, 254] on span "Make An Appointment" at bounding box center [121, 256] width 37 height 9
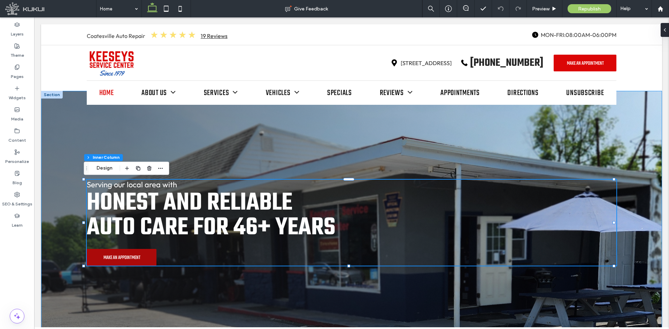
click at [122, 254] on span "Make An Appointment" at bounding box center [121, 256] width 37 height 9
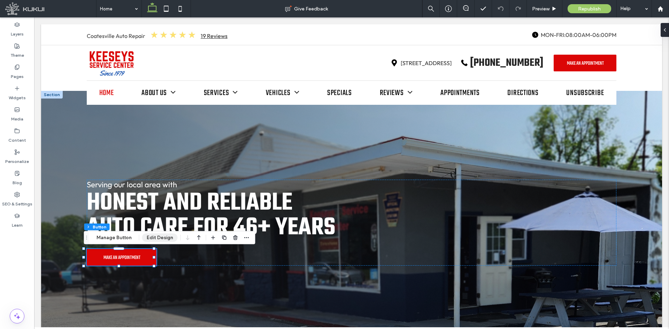
click at [152, 239] on button "Edit Design" at bounding box center [160, 238] width 36 height 8
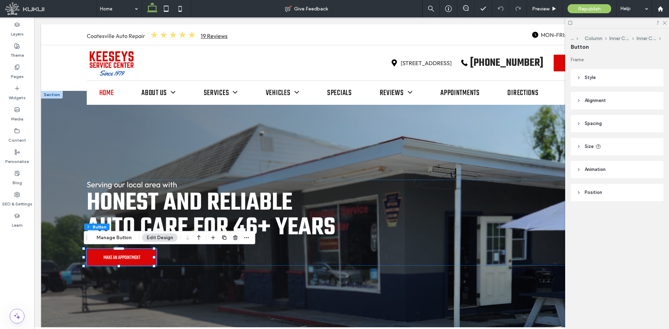
click at [535, 148] on span "Size" at bounding box center [588, 146] width 9 height 7
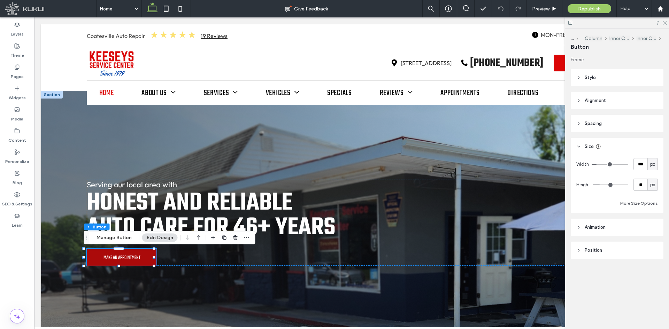
click at [122, 254] on span "Make An Appointment" at bounding box center [121, 256] width 37 height 9
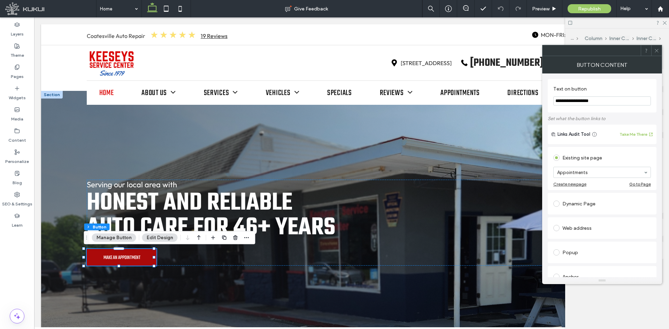
click at [122, 254] on span "Make An Appointment" at bounding box center [121, 256] width 37 height 9
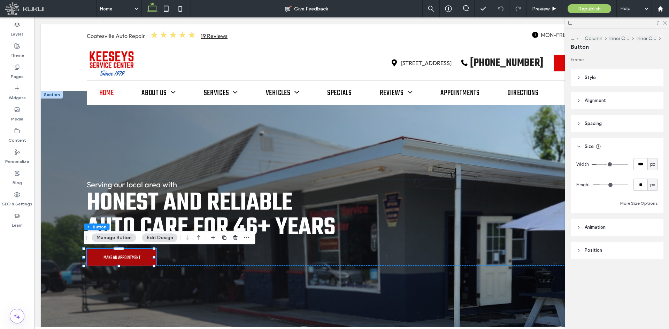
click at [122, 254] on span "Make An Appointment" at bounding box center [121, 256] width 37 height 9
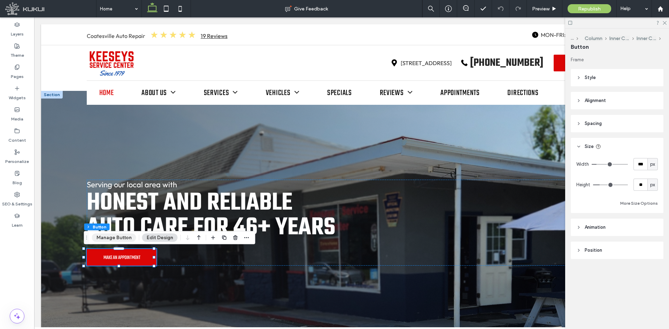
click at [121, 241] on button "Manage Button" at bounding box center [114, 238] width 44 height 8
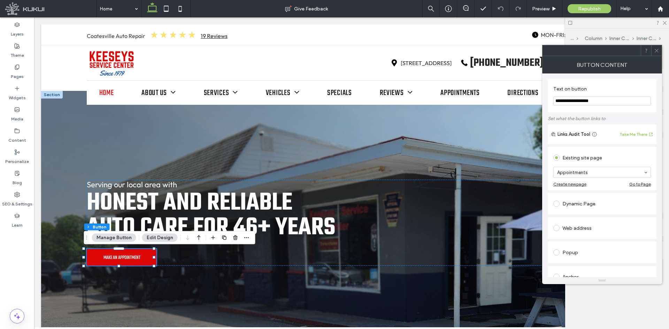
click at [166, 238] on button "Edit Design" at bounding box center [160, 238] width 36 height 8
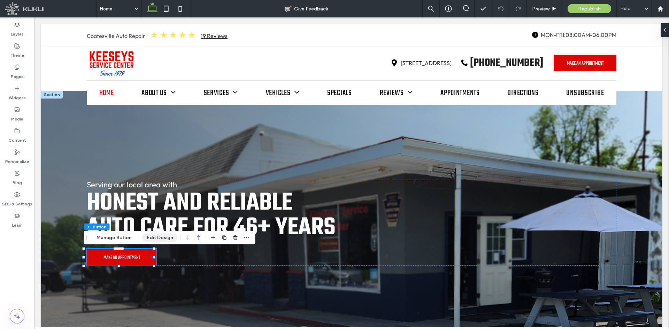
click at [160, 240] on button "Edit Design" at bounding box center [160, 238] width 36 height 8
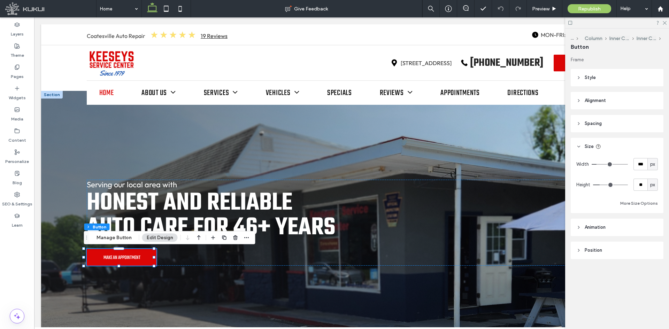
click at [535, 230] on header "Animation" at bounding box center [616, 227] width 93 height 17
click at [535, 254] on use at bounding box center [578, 279] width 1 height 2
click at [535, 99] on icon at bounding box center [578, 100] width 5 height 5
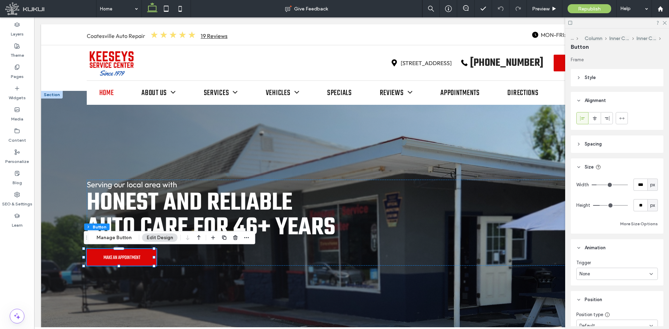
click at [535, 143] on icon at bounding box center [578, 144] width 5 height 5
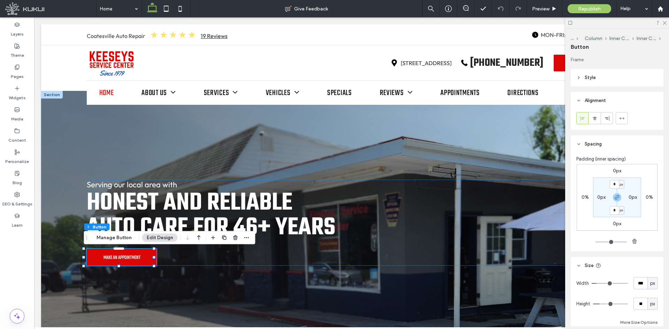
click at [535, 77] on icon at bounding box center [578, 77] width 5 height 5
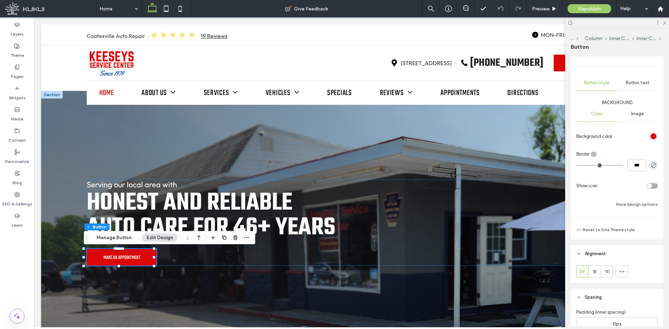
scroll to position [70, 0]
click at [535, 75] on div "Button text" at bounding box center [637, 82] width 41 height 15
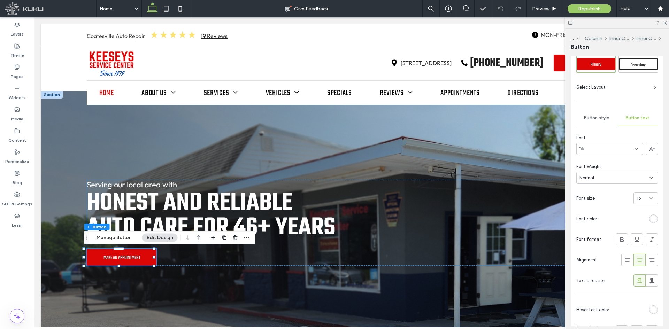
scroll to position [0, 0]
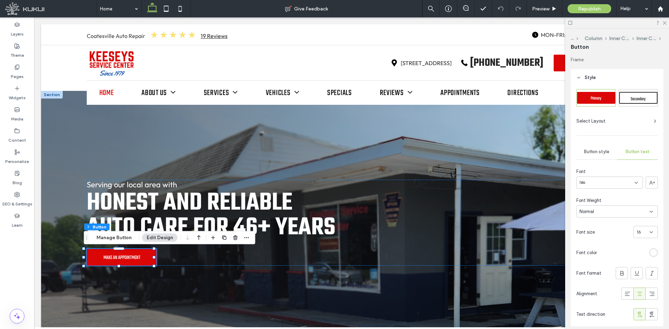
click at [535, 120] on div "Select Layout" at bounding box center [616, 121] width 81 height 7
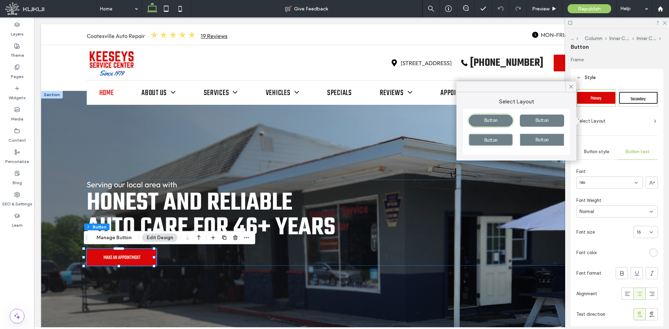
click at [535, 119] on icon at bounding box center [655, 121] width 6 height 6
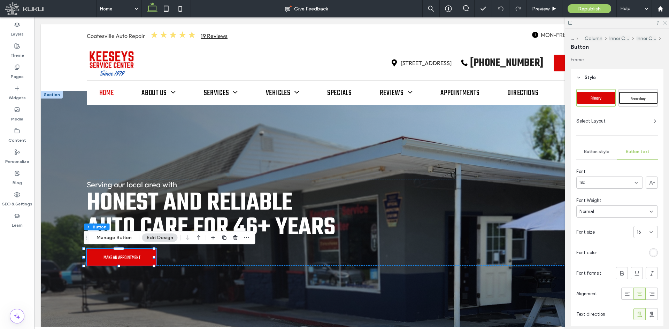
click at [535, 24] on use at bounding box center [664, 23] width 4 height 4
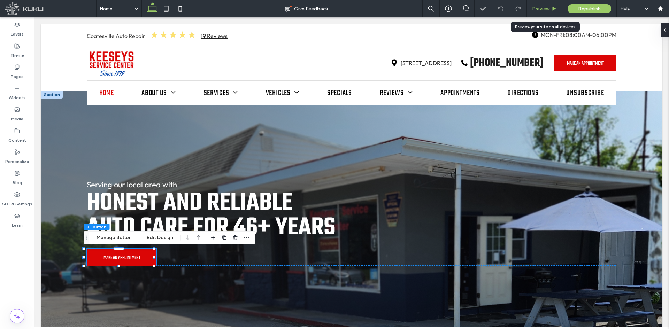
click at [535, 9] on span "Preview" at bounding box center [540, 9] width 17 height 6
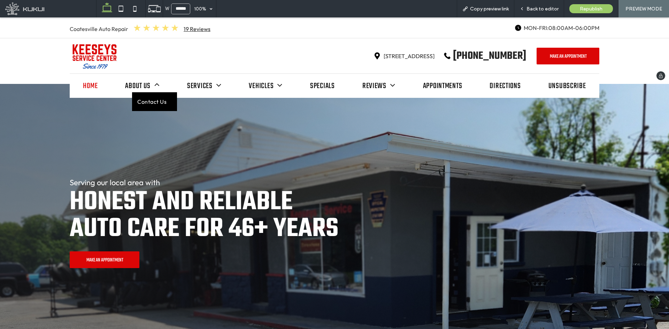
click at [141, 100] on span "Contact Us" at bounding box center [151, 102] width 29 height 8
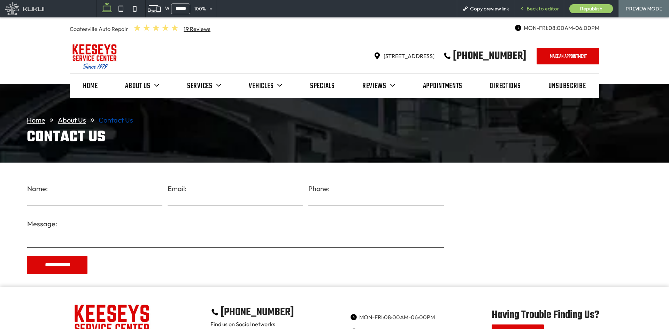
click at [535, 7] on span "Back to editor" at bounding box center [542, 9] width 32 height 6
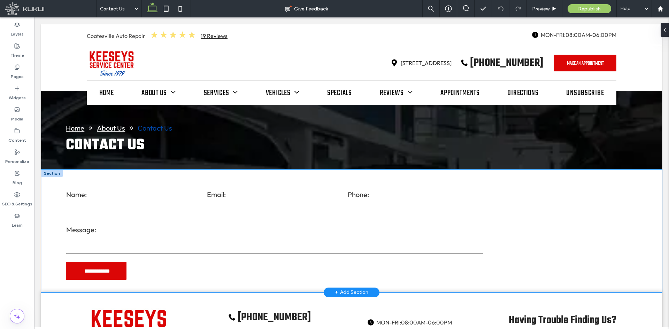
click at [116, 197] on label "Name:" at bounding box center [133, 194] width 135 height 10
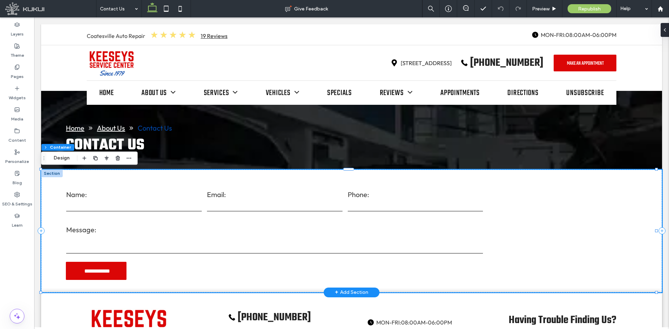
click at [116, 197] on label "Name:" at bounding box center [133, 194] width 135 height 10
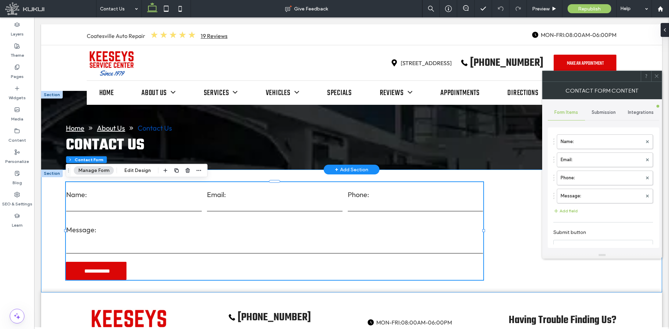
type input "**********"
click at [535, 115] on span "Submission" at bounding box center [603, 113] width 24 height 6
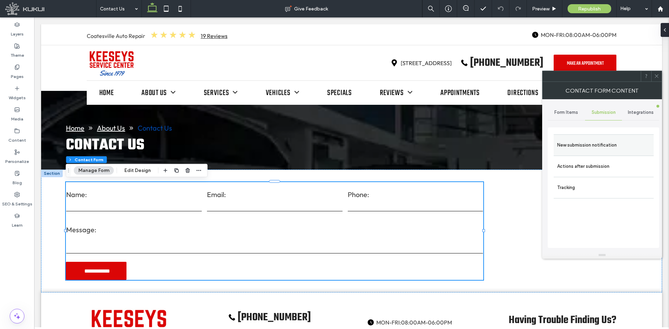
click at [535, 140] on label "New submission notification" at bounding box center [603, 145] width 93 height 14
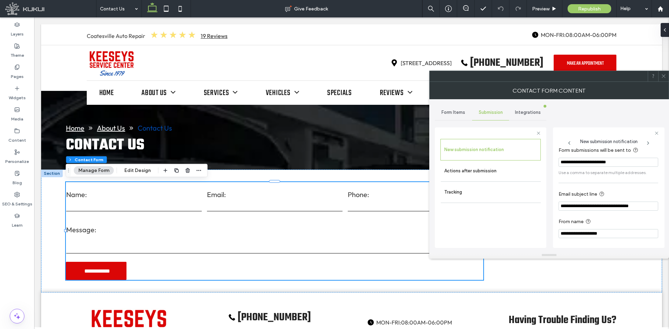
scroll to position [6, 0]
click at [508, 172] on label "Actions after submission" at bounding box center [490, 171] width 93 height 14
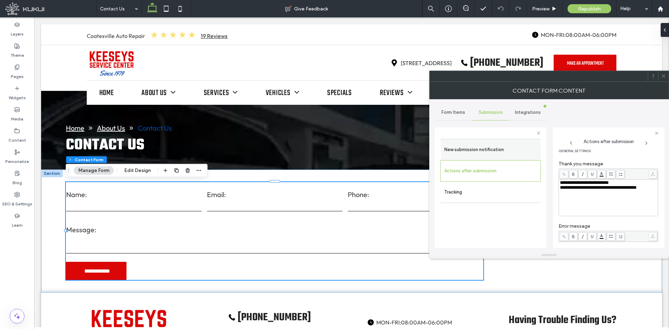
click at [505, 141] on div "New submission notification" at bounding box center [491, 149] width 100 height 21
click at [504, 146] on label "New submission notification" at bounding box center [490, 150] width 93 height 14
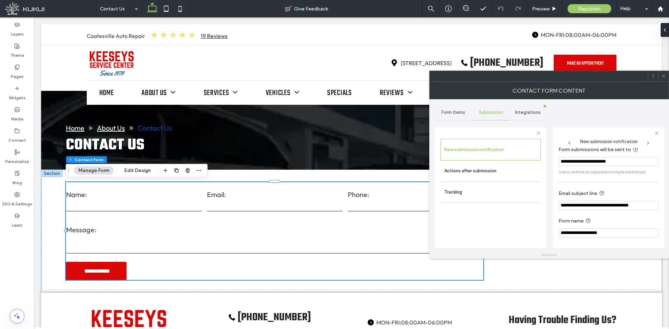
drag, startPoint x: 640, startPoint y: 162, endPoint x: 558, endPoint y: 161, distance: 82.2
click at [535, 161] on div "**********" at bounding box center [608, 187] width 111 height 120
click at [535, 162] on input "**********" at bounding box center [608, 161] width 100 height 9
type input "*"
type input "**********"
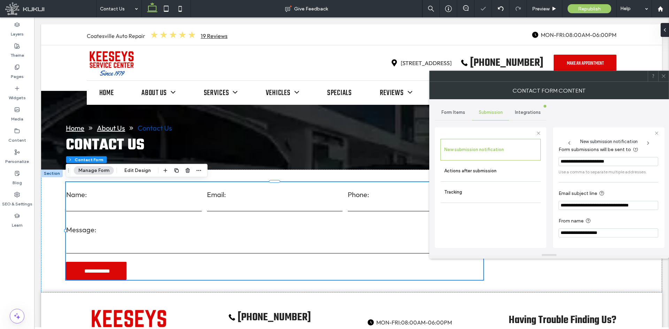
click at [535, 74] on icon at bounding box center [663, 75] width 5 height 5
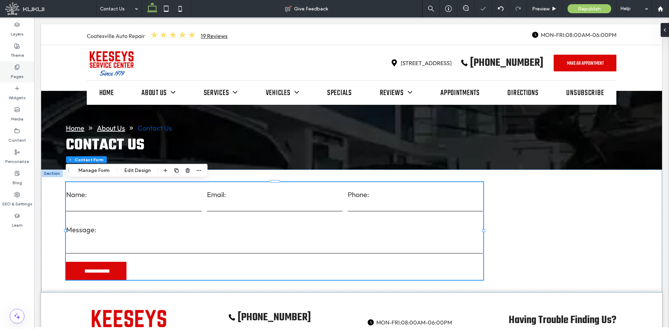
click at [17, 71] on label "Pages" at bounding box center [17, 75] width 13 height 10
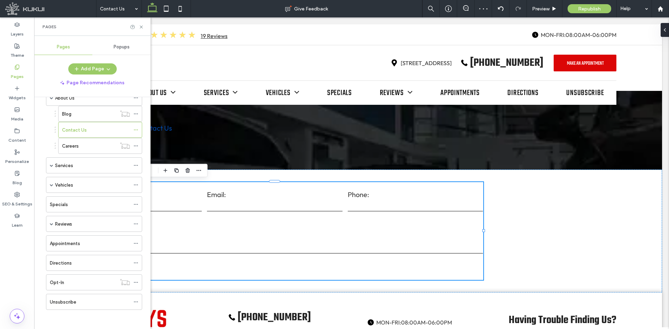
scroll to position [40, 0]
click at [99, 254] on div "Unsubscribe" at bounding box center [90, 300] width 80 height 7
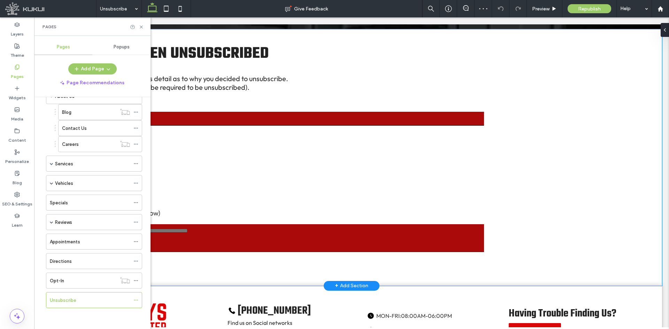
scroll to position [138, 0]
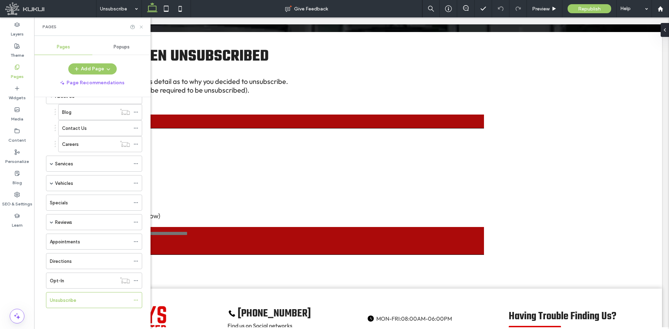
click at [141, 25] on icon at bounding box center [141, 26] width 5 height 5
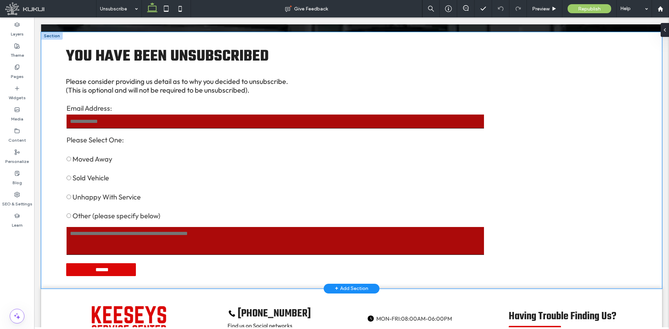
click at [248, 119] on input "email" at bounding box center [275, 122] width 417 height 14
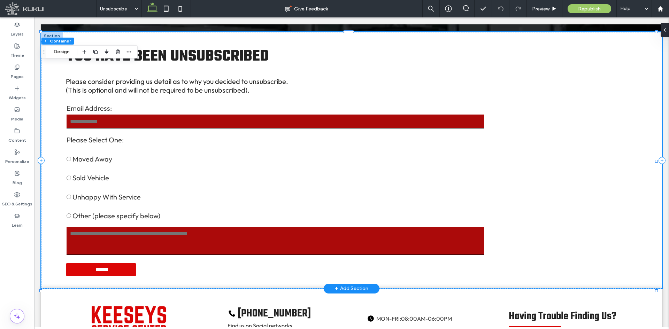
click at [248, 119] on input "email" at bounding box center [275, 122] width 417 height 14
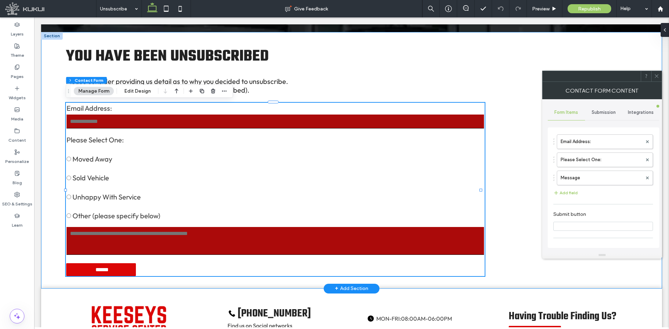
type input "******"
type input "**********"
click at [535, 112] on span "Submission" at bounding box center [603, 113] width 24 height 6
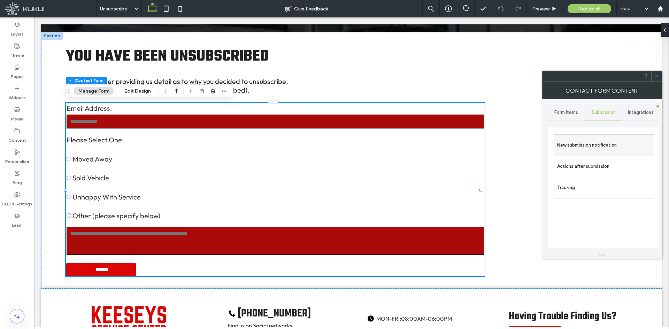
click at [535, 139] on label "New submission notification" at bounding box center [603, 145] width 93 height 14
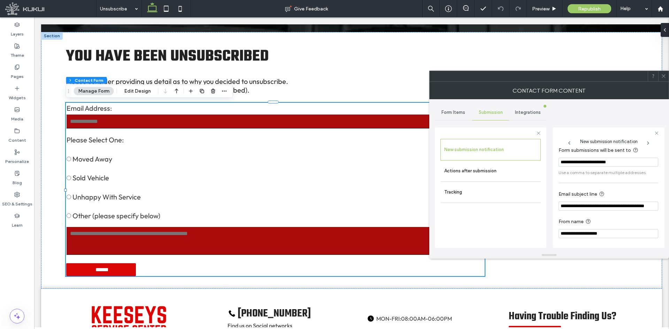
scroll to position [6, 0]
click at [482, 174] on label "Actions after submission" at bounding box center [490, 171] width 93 height 14
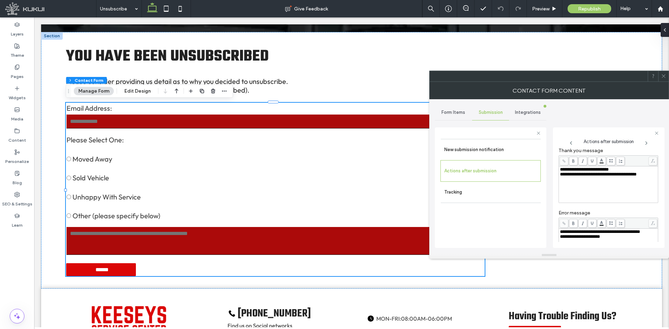
scroll to position [0, 0]
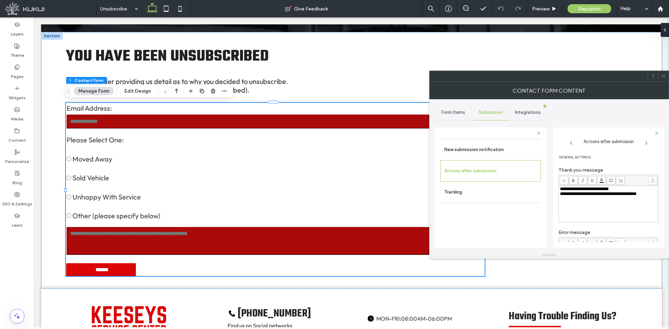
click at [535, 75] on icon at bounding box center [663, 75] width 5 height 5
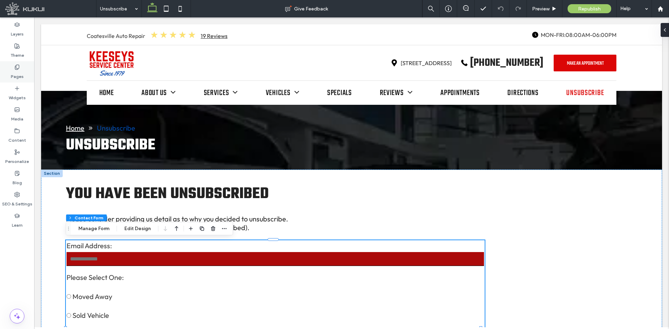
click at [23, 74] on label "Pages" at bounding box center [17, 75] width 13 height 10
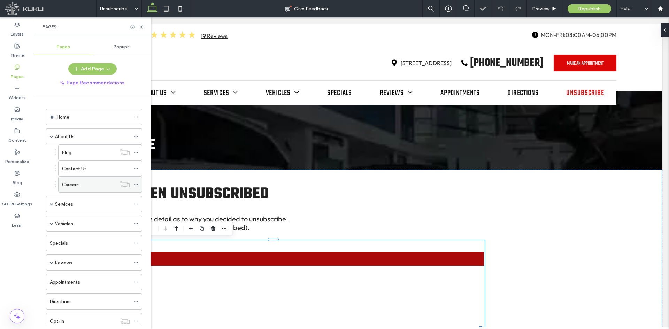
click at [88, 186] on div "Careers" at bounding box center [89, 184] width 54 height 7
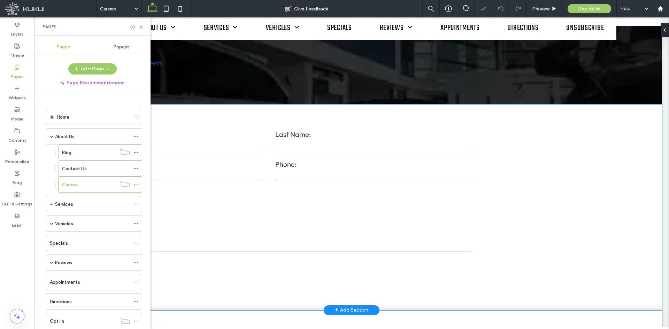
scroll to position [70, 0]
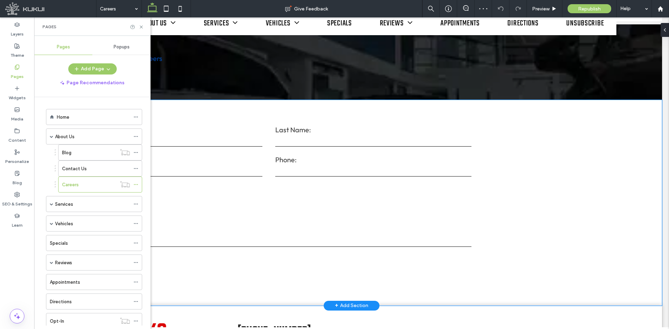
click at [357, 134] on label "Last Name:" at bounding box center [373, 130] width 196 height 10
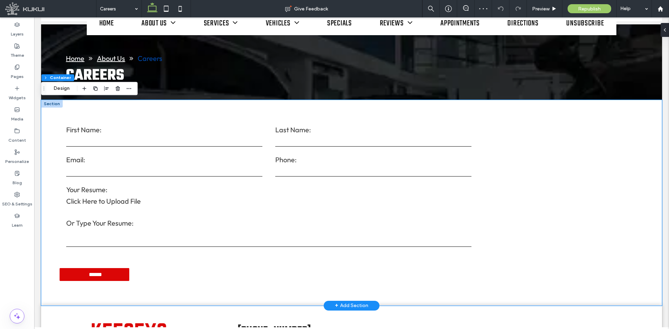
click at [357, 134] on label "Last Name:" at bounding box center [373, 130] width 196 height 10
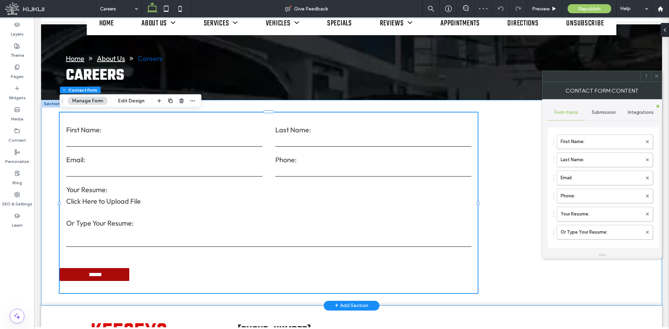
type input "******"
type input "**********"
click at [535, 113] on span "Submission" at bounding box center [603, 113] width 24 height 6
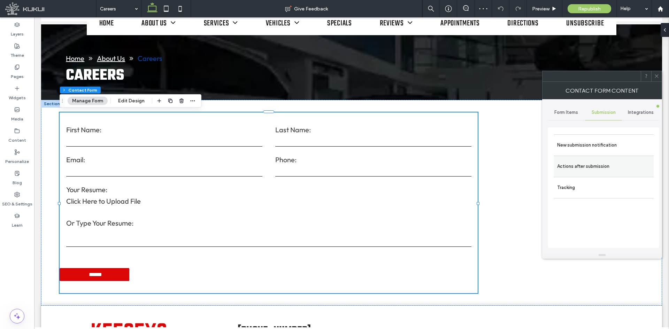
click at [535, 162] on label "Actions after submission" at bounding box center [603, 166] width 93 height 14
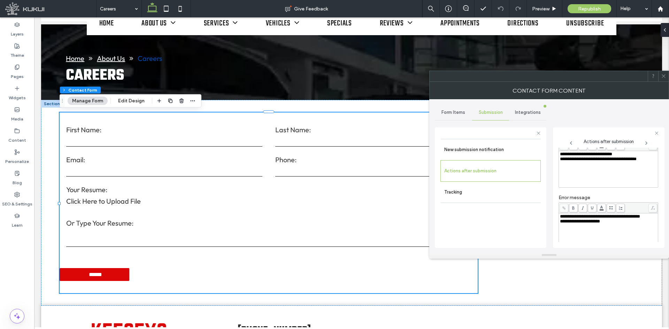
scroll to position [0, 0]
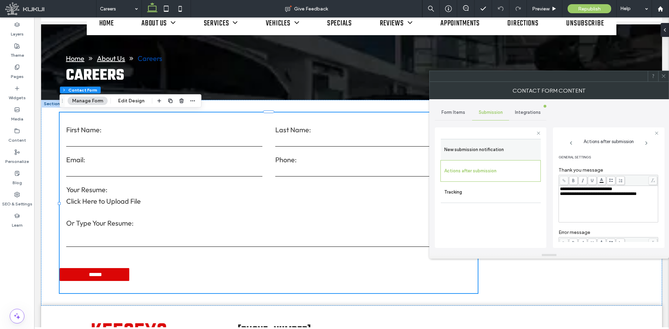
click at [513, 150] on label "New submission notification" at bounding box center [490, 150] width 93 height 14
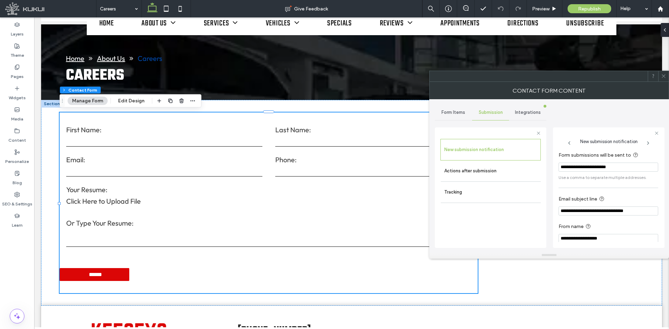
click at [535, 77] on icon at bounding box center [663, 75] width 5 height 5
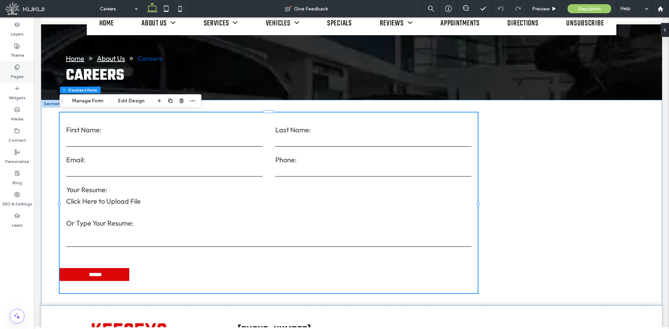
click at [24, 69] on div "Pages" at bounding box center [17, 71] width 34 height 21
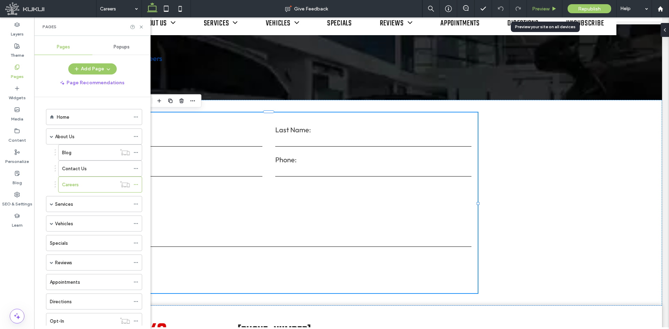
click at [535, 6] on span "Preview" at bounding box center [540, 9] width 17 height 6
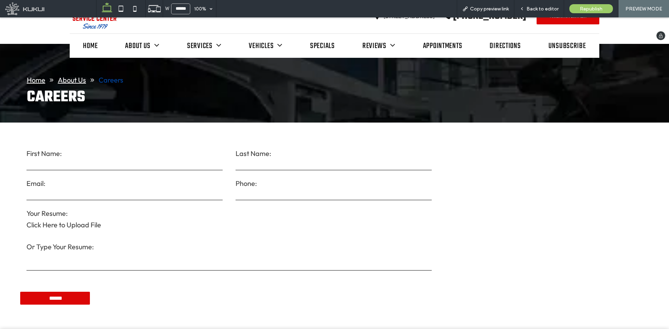
scroll to position [28, 0]
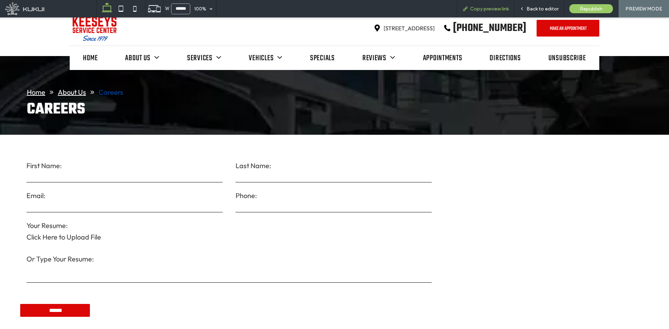
click at [474, 8] on span "Copy preview link" at bounding box center [489, 9] width 39 height 6
click at [187, 8] on input "******" at bounding box center [180, 8] width 19 height 11
click at [209, 10] on div "100%" at bounding box center [200, 8] width 20 height 17
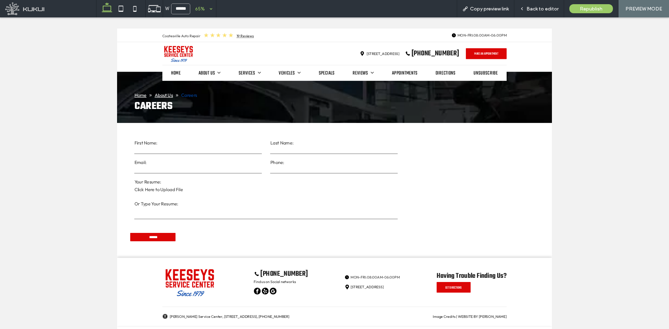
scroll to position [0, 0]
click at [210, 8] on div "65%" at bounding box center [200, 8] width 20 height 17
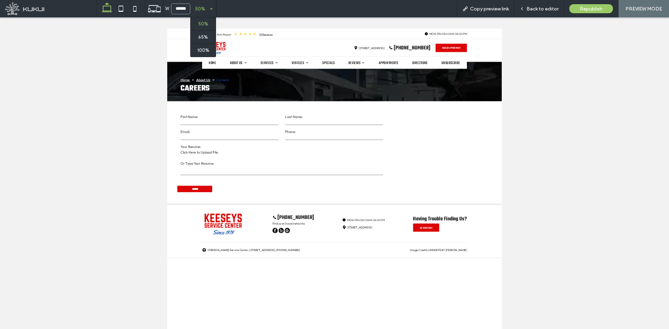
click at [209, 7] on div "50%" at bounding box center [200, 8] width 20 height 17
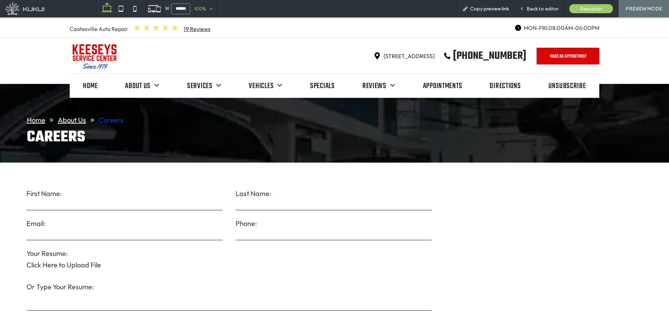
click at [185, 11] on input "******" at bounding box center [180, 8] width 19 height 11
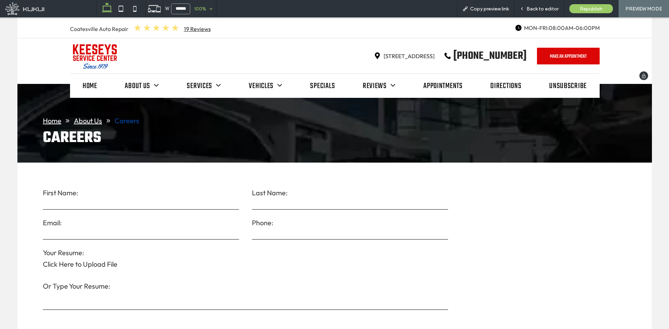
type input "******"
click at [511, 203] on div "Careers Form First Name: Last Name: Email: Phone: Your Resume: Click Here to Up…" at bounding box center [334, 266] width 635 height 206
click at [104, 55] on img at bounding box center [94, 56] width 49 height 28
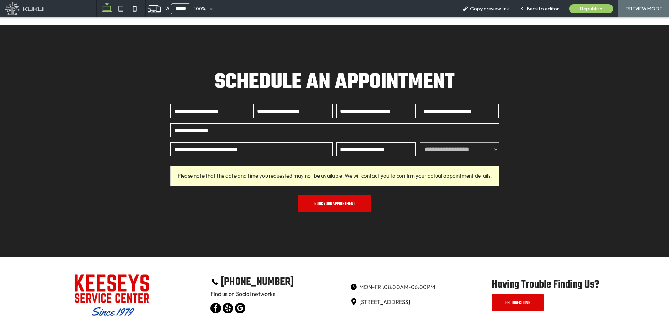
scroll to position [2019, 0]
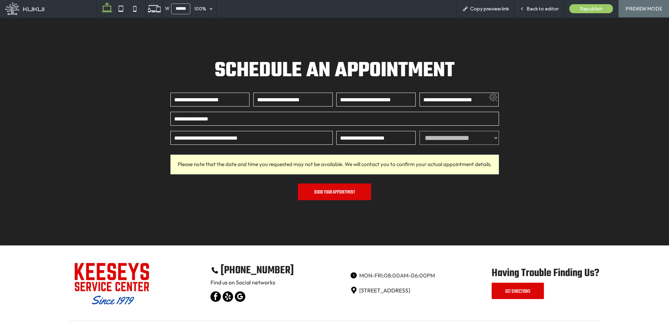
click at [228, 93] on input "First name" at bounding box center [209, 100] width 79 height 14
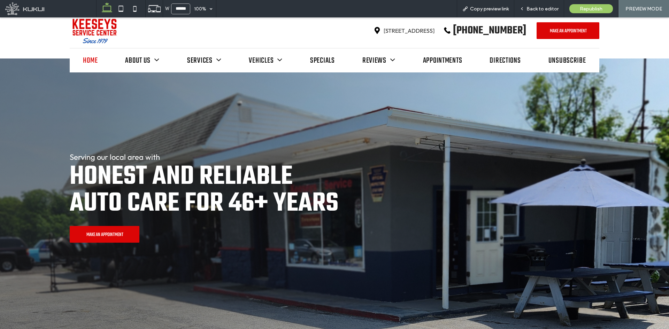
scroll to position [0, 0]
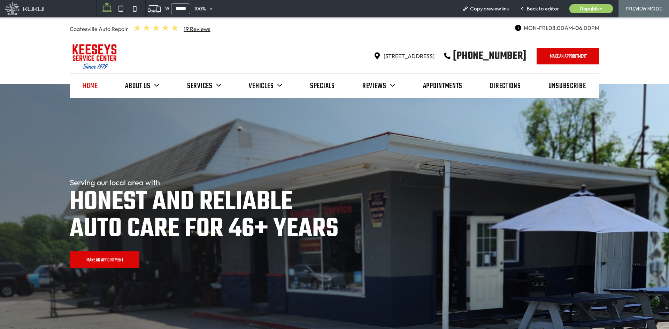
type input "**"
click at [372, 86] on span "Reviews" at bounding box center [378, 86] width 33 height 13
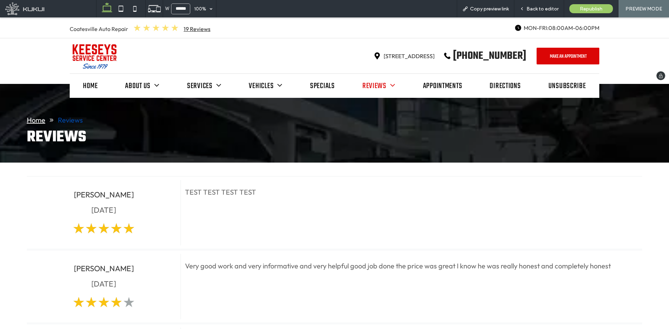
click at [87, 48] on img at bounding box center [94, 56] width 49 height 28
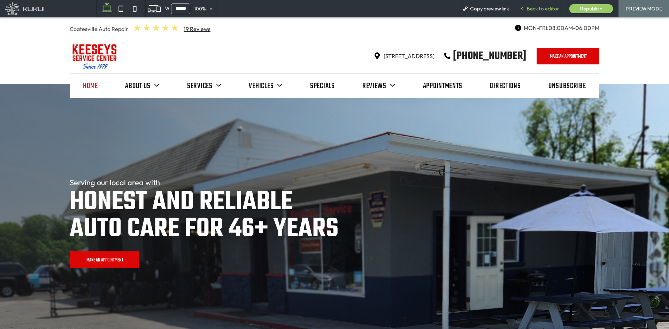
click at [527, 9] on span "Back to editor" at bounding box center [542, 9] width 32 height 6
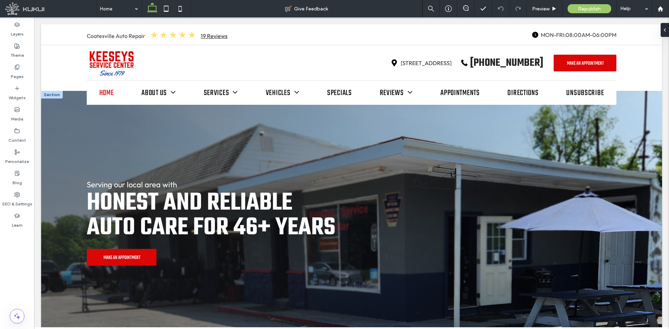
click at [52, 94] on div at bounding box center [52, 95] width 22 height 8
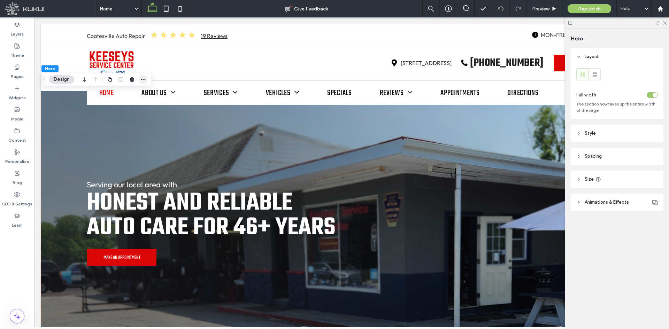
click at [141, 79] on use "button" at bounding box center [143, 79] width 5 height 1
click at [534, 8] on span "Preview" at bounding box center [540, 9] width 17 height 6
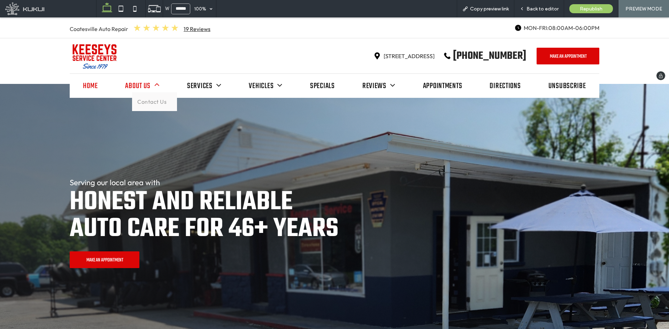
click at [137, 84] on span "About Us" at bounding box center [142, 86] width 34 height 13
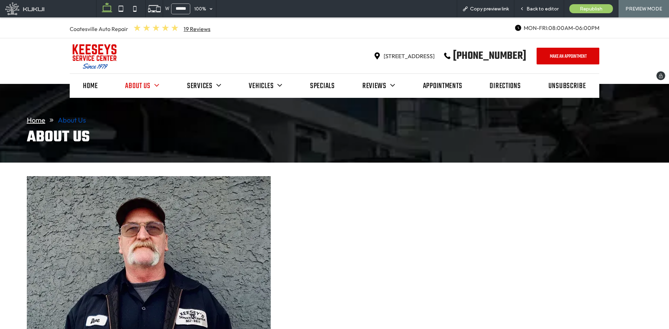
click at [96, 52] on img at bounding box center [94, 56] width 49 height 28
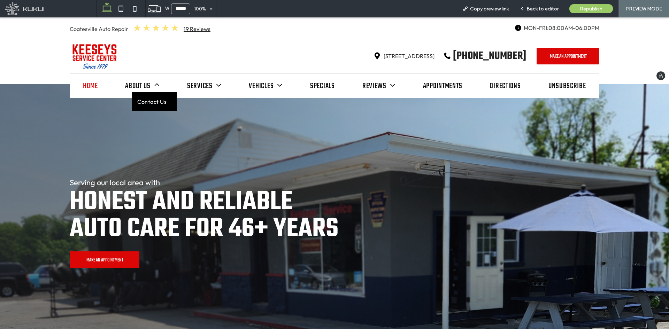
click at [140, 101] on span "Contact Us" at bounding box center [151, 102] width 29 height 8
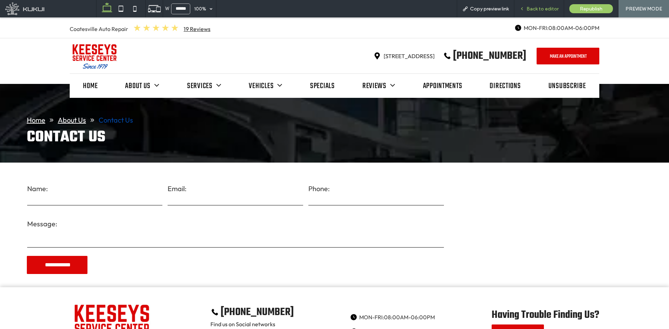
click at [527, 7] on span "Back to editor" at bounding box center [542, 9] width 32 height 6
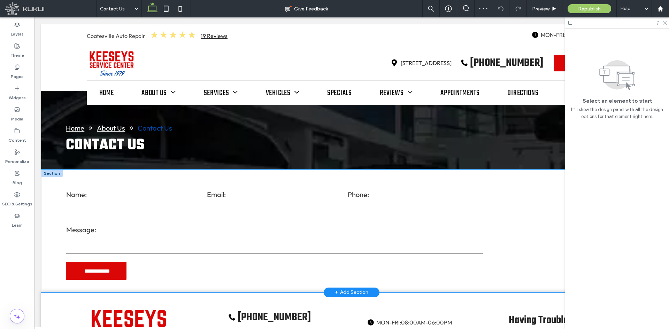
click at [159, 197] on label "Name:" at bounding box center [133, 194] width 135 height 10
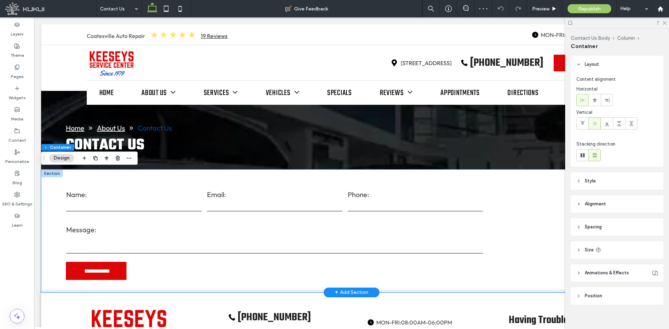
click at [159, 197] on label "Name:" at bounding box center [133, 194] width 135 height 10
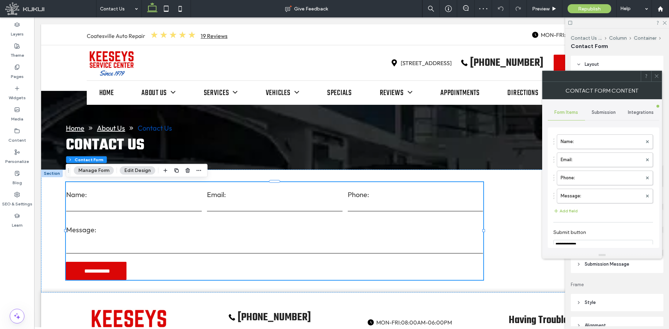
click at [600, 115] on span "Submission" at bounding box center [603, 113] width 24 height 6
click at [622, 142] on label "New submission notification" at bounding box center [603, 145] width 93 height 14
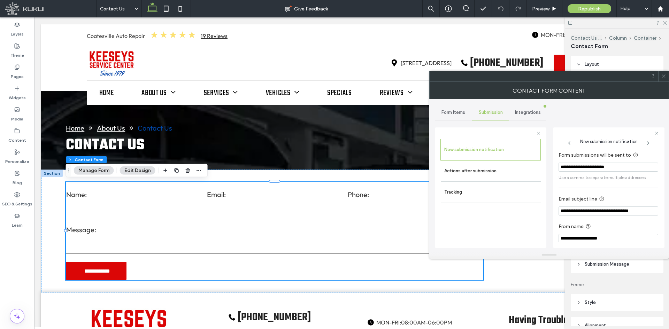
click at [624, 167] on input "**********" at bounding box center [608, 167] width 100 height 9
type input "*"
click at [599, 169] on input "Form submissions will be sent to" at bounding box center [608, 167] width 100 height 9
paste input "**********"
type input "**********"
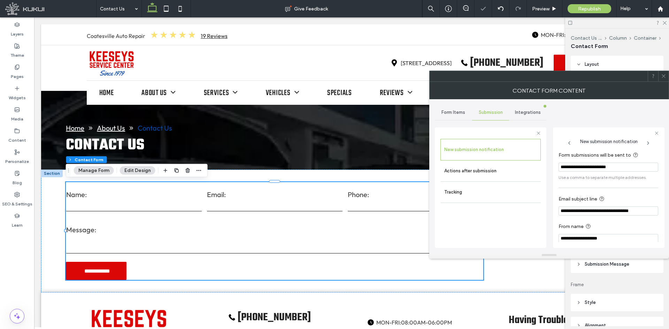
click at [663, 77] on icon at bounding box center [663, 75] width 5 height 5
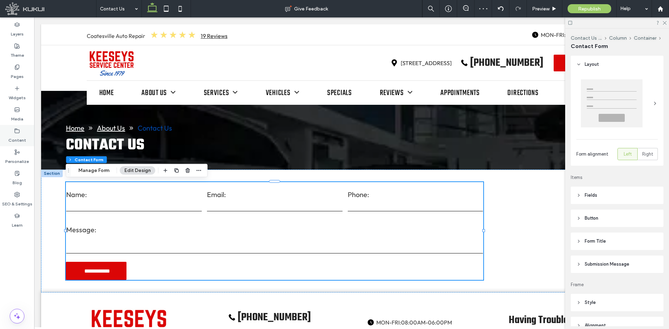
click at [15, 136] on label "Content" at bounding box center [17, 139] width 18 height 10
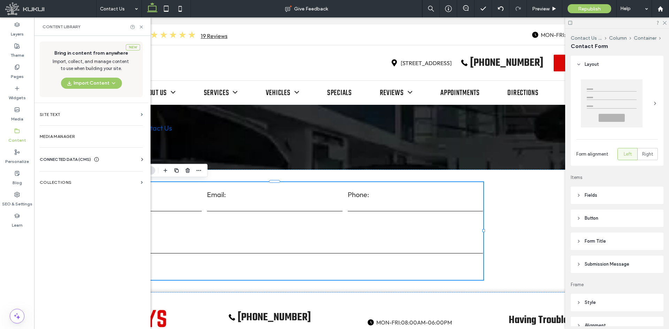
click at [141, 158] on icon at bounding box center [142, 159] width 7 height 7
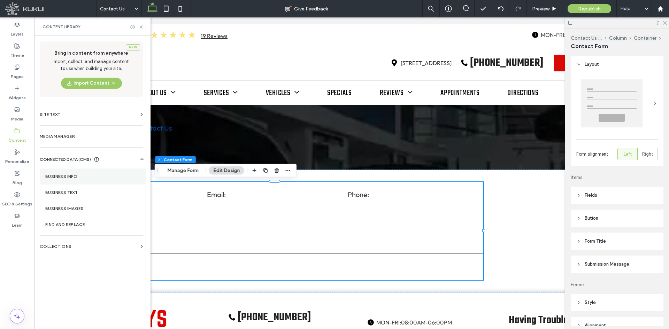
click at [130, 173] on section "Business Info" at bounding box center [93, 177] width 106 height 16
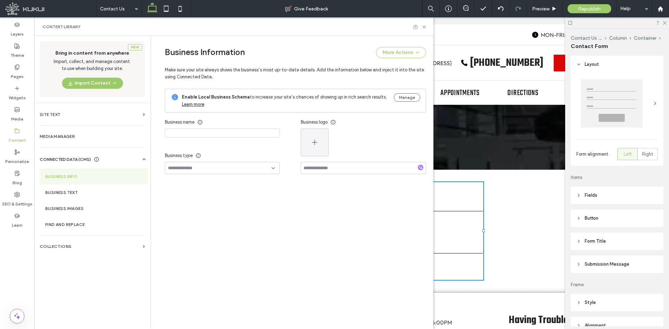
type input "**********"
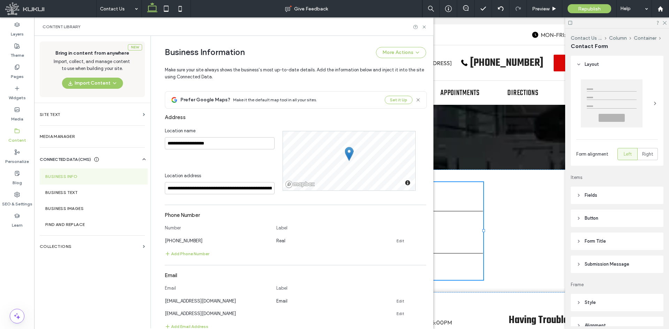
scroll to position [283, 0]
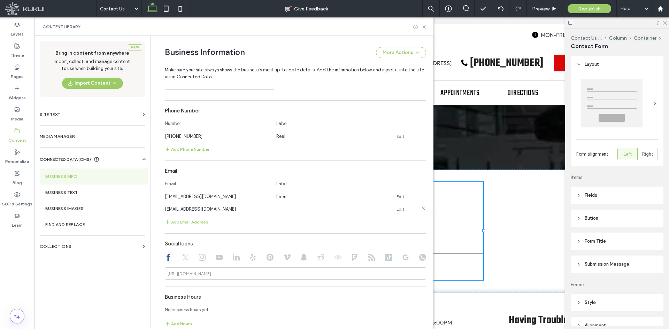
click at [420, 209] on icon at bounding box center [423, 208] width 6 height 6
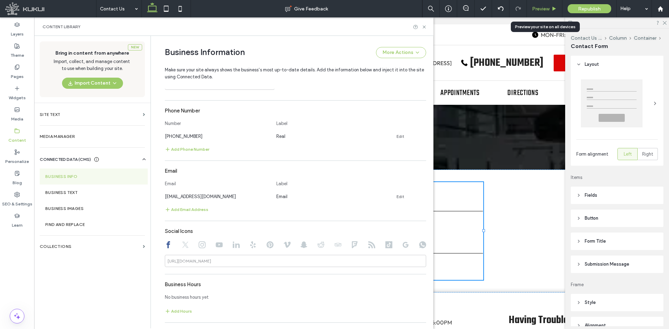
click at [548, 6] on span "Preview" at bounding box center [540, 9] width 17 height 6
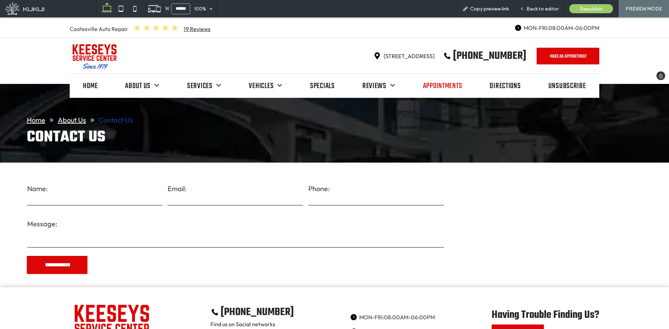
click at [436, 89] on span "Appointments" at bounding box center [442, 86] width 39 height 13
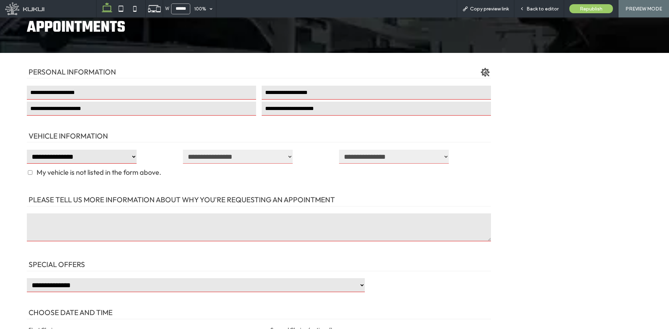
scroll to position [209, 0]
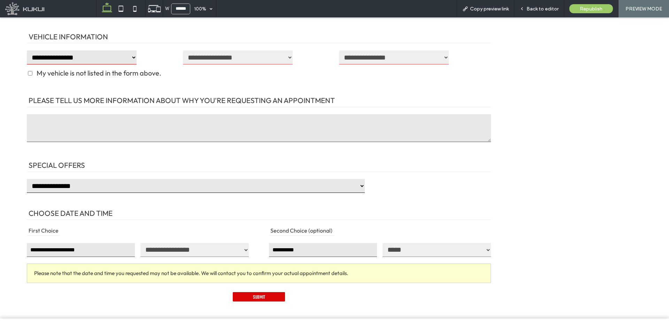
click at [180, 190] on select "**********" at bounding box center [196, 186] width 338 height 14
select select "**********"
click at [27, 179] on select "**********" at bounding box center [196, 186] width 338 height 14
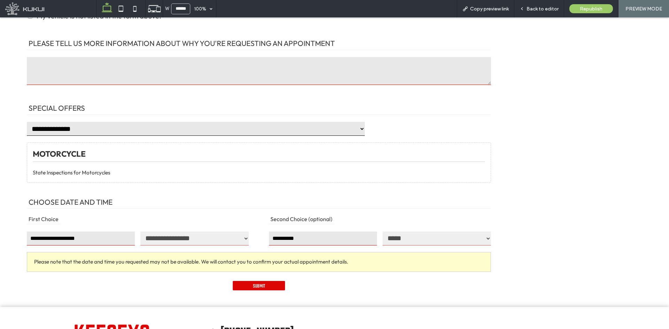
scroll to position [279, 0]
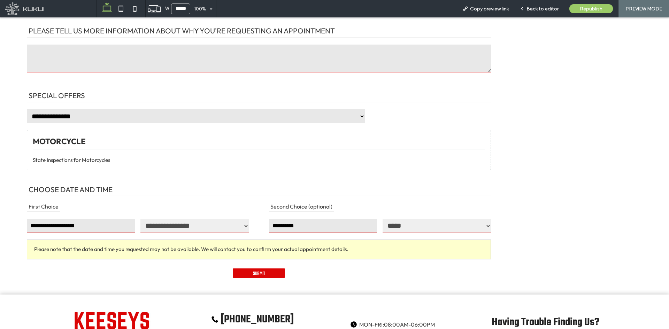
click at [92, 227] on input "First choice - date" at bounding box center [81, 226] width 108 height 14
select select "*"
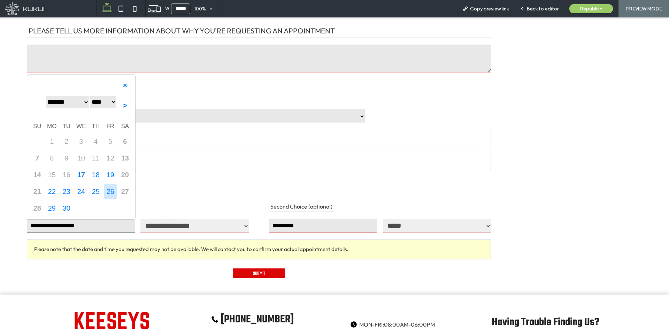
click at [109, 194] on span "26" at bounding box center [110, 191] width 13 height 15
type input "**********"
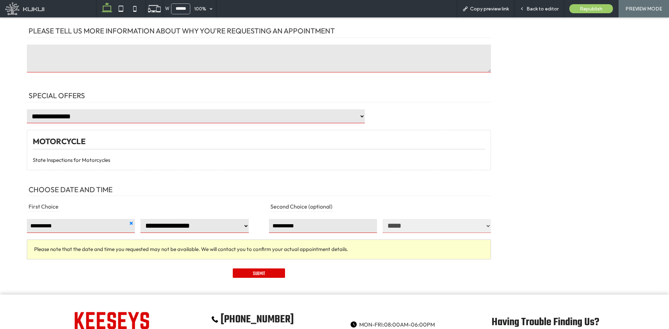
click at [140, 224] on select "**********" at bounding box center [194, 226] width 108 height 14
click at [456, 226] on div "**********" at bounding box center [334, 89] width 669 height 411
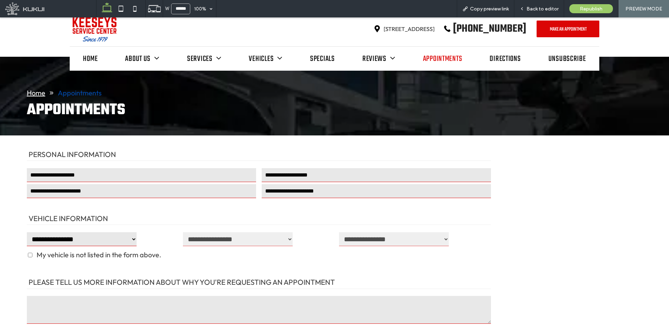
scroll to position [0, 0]
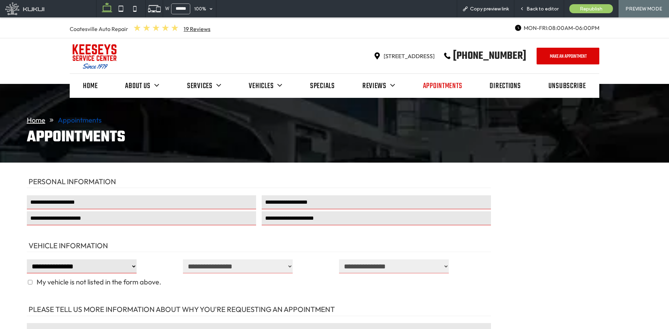
click at [88, 132] on span "Appointments" at bounding box center [76, 137] width 99 height 24
click at [84, 48] on img at bounding box center [94, 56] width 49 height 28
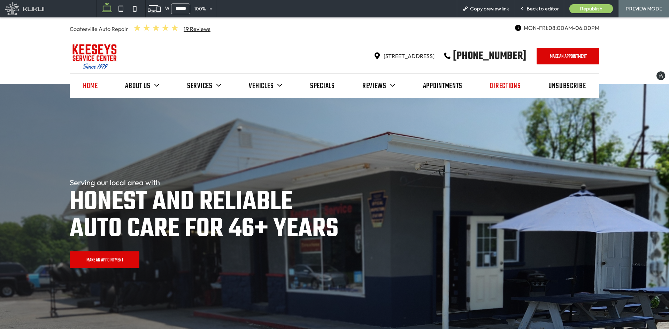
drag, startPoint x: 518, startPoint y: 97, endPoint x: 517, endPoint y: 80, distance: 17.4
click at [517, 80] on span "Directions" at bounding box center [504, 86] width 31 height 13
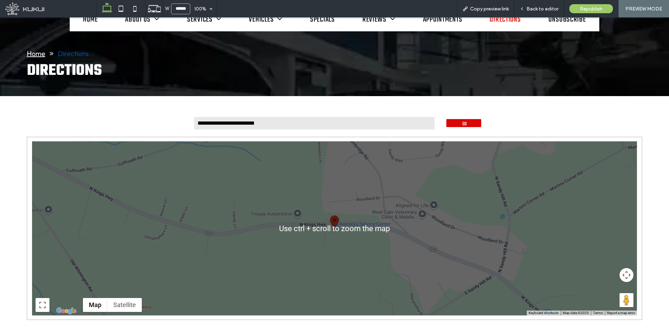
scroll to position [65, 0]
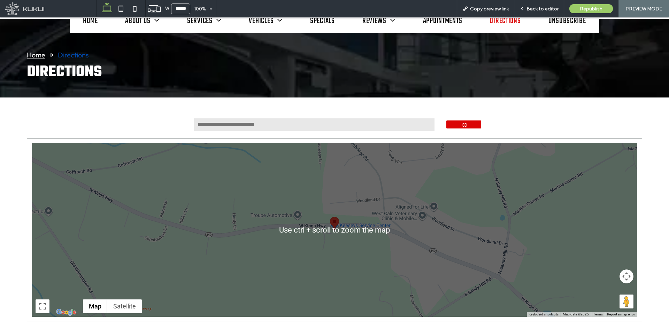
click at [312, 124] on input "text" at bounding box center [314, 125] width 242 height 14
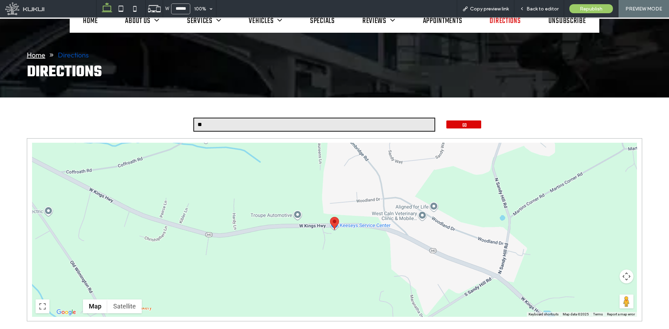
type input "*"
type input "*******"
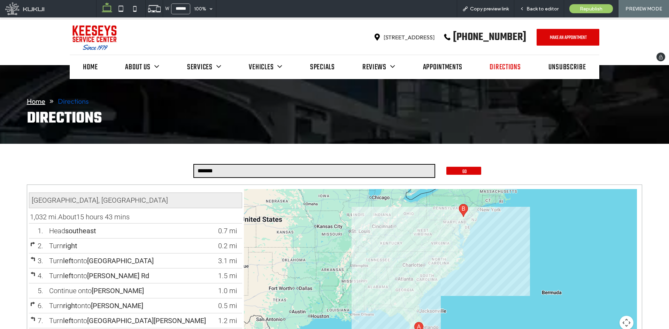
scroll to position [0, 0]
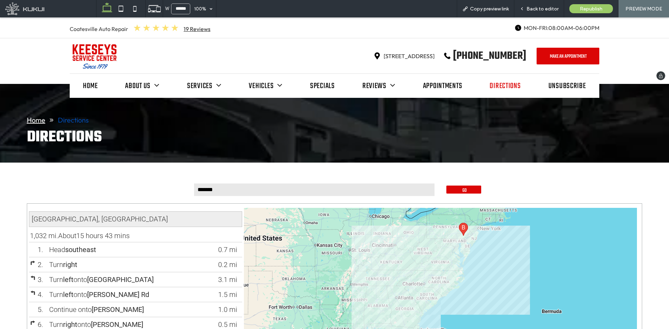
click at [92, 52] on img at bounding box center [94, 56] width 49 height 28
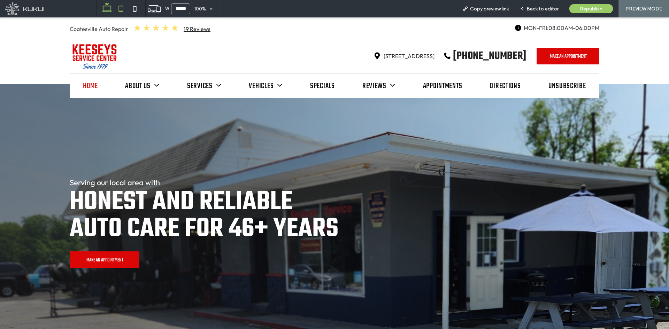
click at [124, 10] on icon at bounding box center [121, 9] width 14 height 14
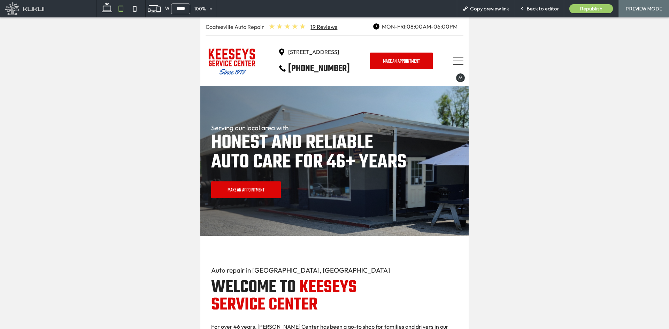
click at [453, 60] on icon at bounding box center [458, 61] width 10 height 10
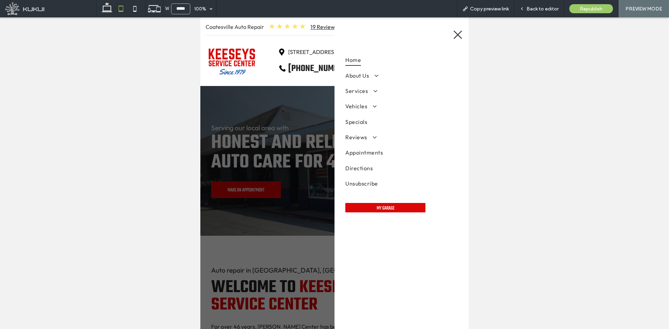
click at [454, 34] on icon at bounding box center [457, 35] width 10 height 10
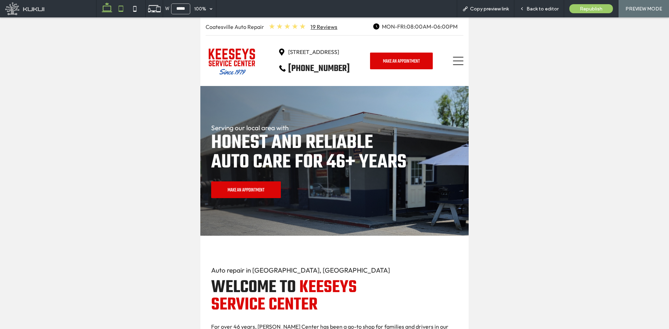
click at [107, 13] on icon at bounding box center [107, 9] width 14 height 14
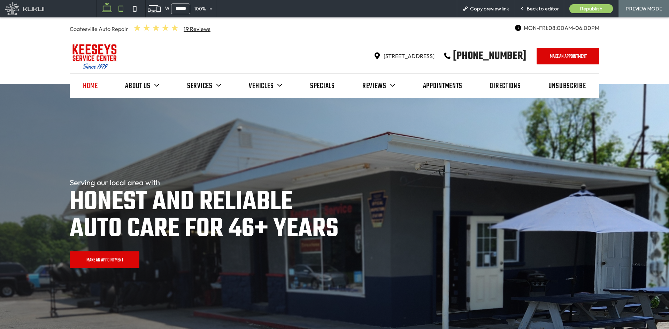
click at [119, 13] on icon at bounding box center [121, 9] width 14 height 14
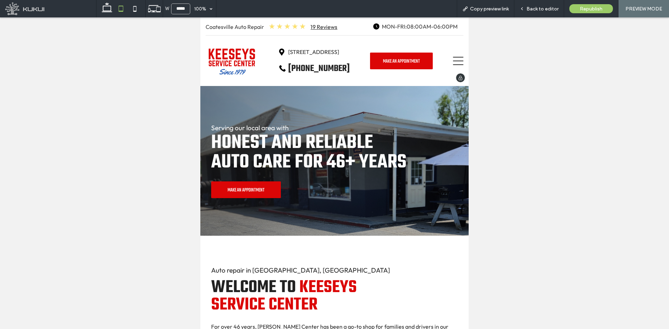
click at [454, 61] on icon at bounding box center [458, 61] width 10 height 8
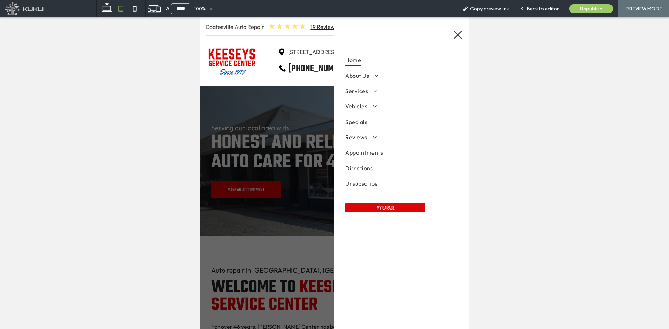
click at [454, 36] on icon at bounding box center [457, 35] width 10 height 10
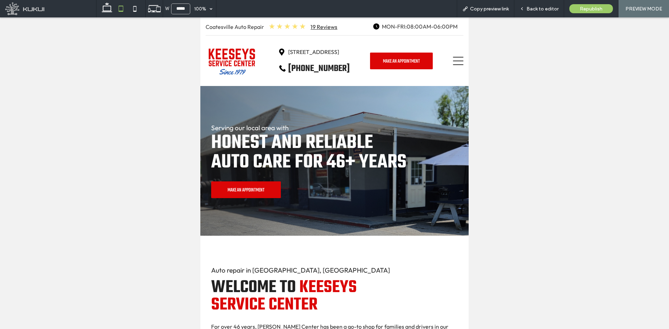
click at [134, 6] on icon at bounding box center [135, 9] width 14 height 14
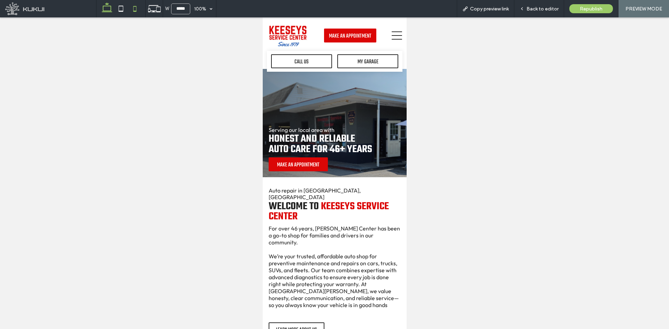
click at [108, 9] on icon at bounding box center [107, 9] width 14 height 14
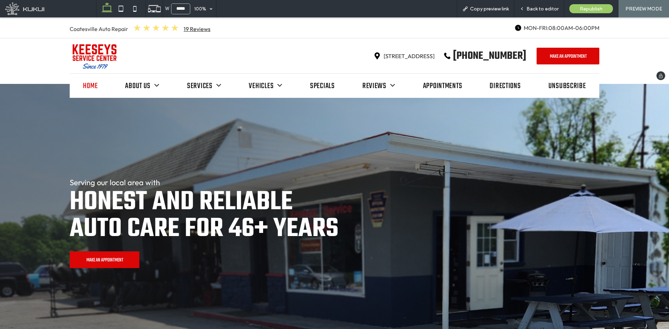
type input "******"
click at [548, 10] on span "Back to editor" at bounding box center [542, 9] width 32 height 6
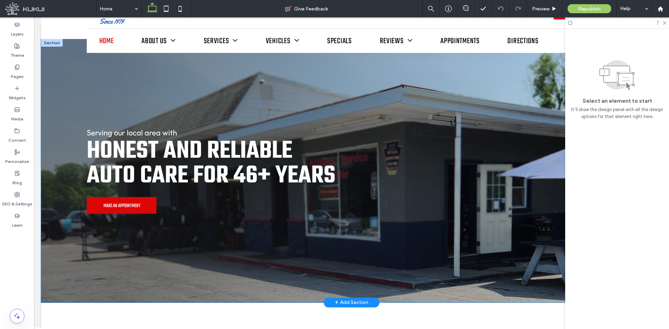
scroll to position [139, 0]
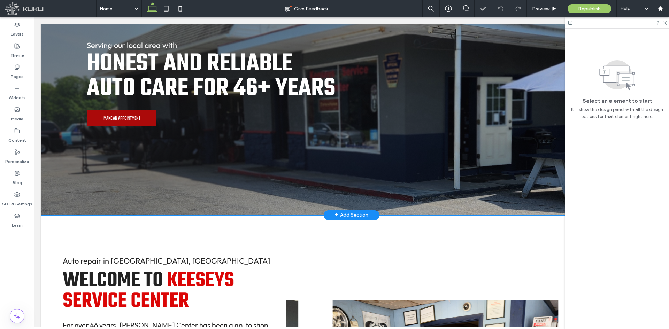
click at [123, 119] on span "Make An Appointment" at bounding box center [121, 117] width 37 height 9
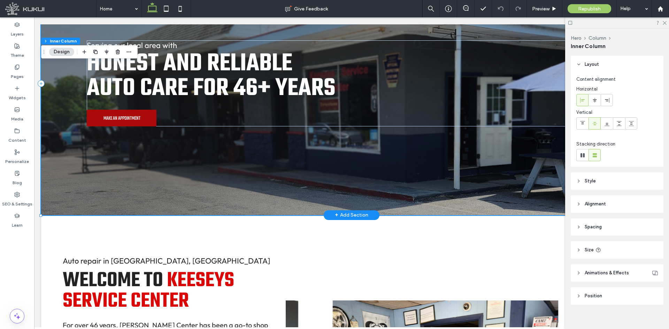
click at [123, 119] on span "Make An Appointment" at bounding box center [121, 117] width 37 height 9
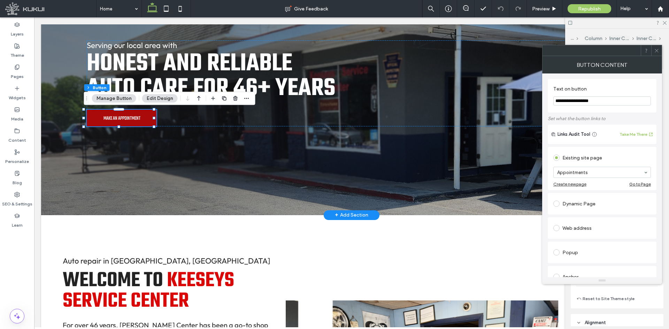
click at [123, 119] on span "Make An Appointment" at bounding box center [121, 117] width 37 height 9
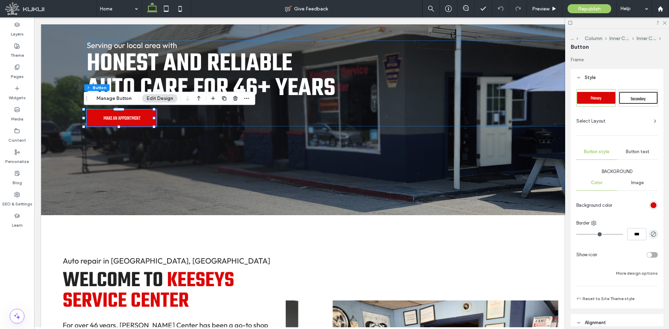
click at [633, 154] on span "Button text" at bounding box center [637, 152] width 24 height 6
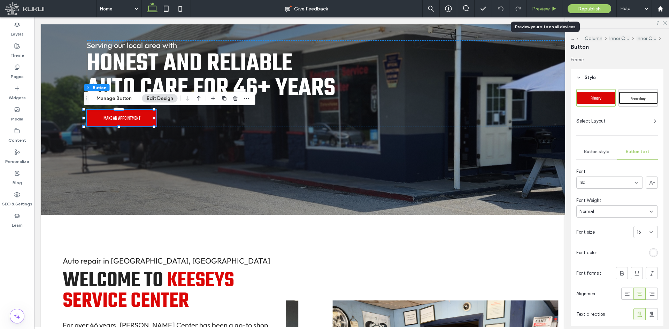
click at [538, 9] on span "Preview" at bounding box center [540, 9] width 17 height 6
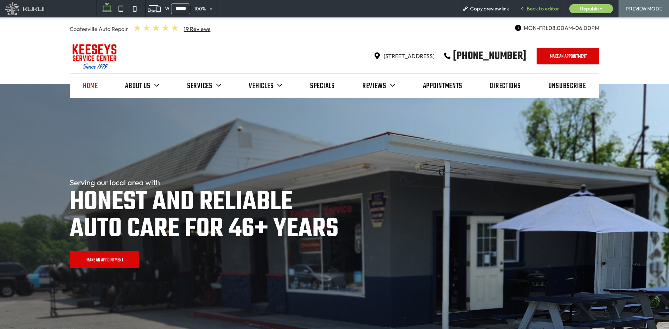
click at [546, 5] on div "Back to editor" at bounding box center [539, 8] width 50 height 17
click at [532, 9] on span "Back to editor" at bounding box center [542, 9] width 32 height 6
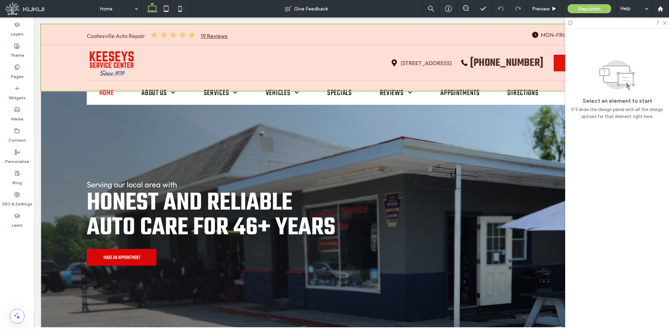
click at [542, 30] on div at bounding box center [351, 57] width 621 height 67
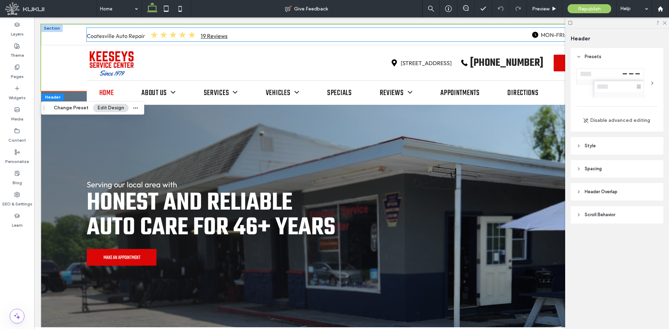
click at [543, 34] on span "MON-FRI:" at bounding box center [552, 34] width 25 height 7
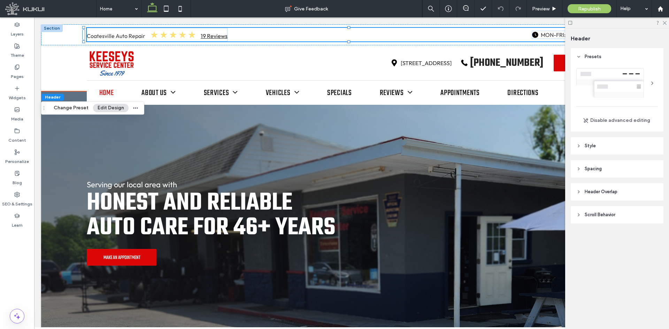
click at [543, 34] on span "MON-FRI:" at bounding box center [552, 34] width 25 height 7
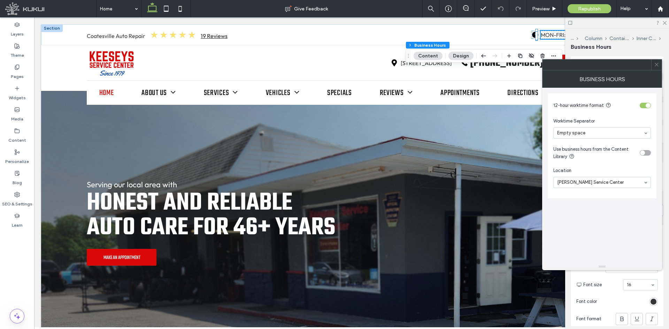
click at [657, 64] on icon at bounding box center [656, 64] width 5 height 5
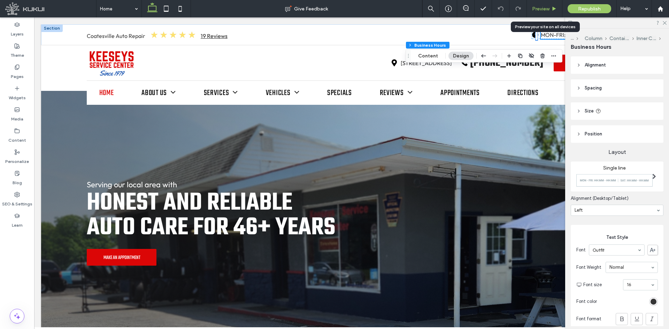
click at [529, 11] on div "Preview" at bounding box center [544, 9] width 35 height 6
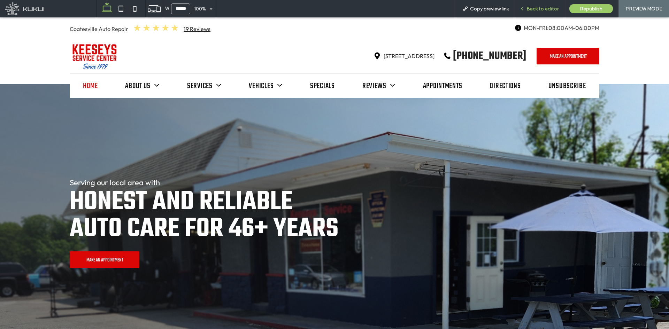
click at [539, 8] on span "Back to editor" at bounding box center [542, 9] width 32 height 6
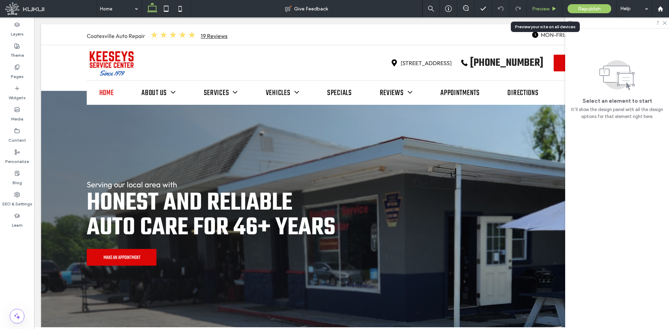
click at [536, 7] on span "Preview" at bounding box center [540, 9] width 17 height 6
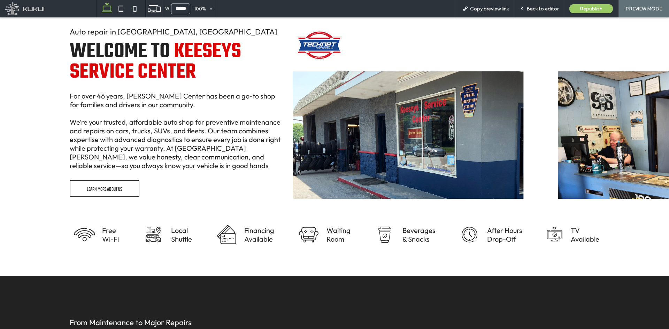
scroll to position [383, 0]
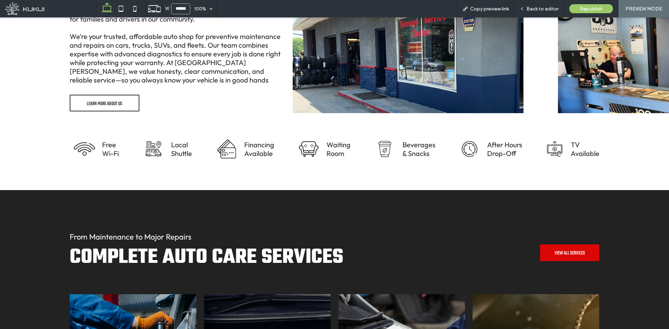
scroll to position [522, 0]
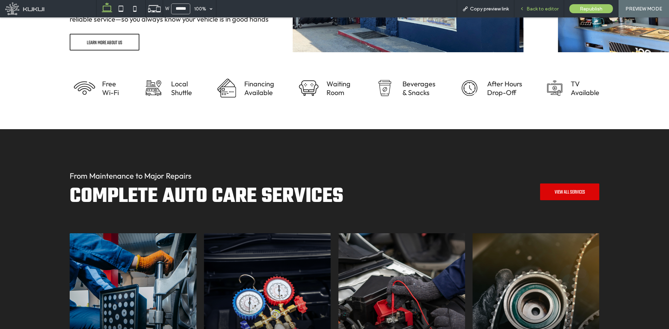
click at [538, 8] on span "Back to editor" at bounding box center [542, 9] width 32 height 6
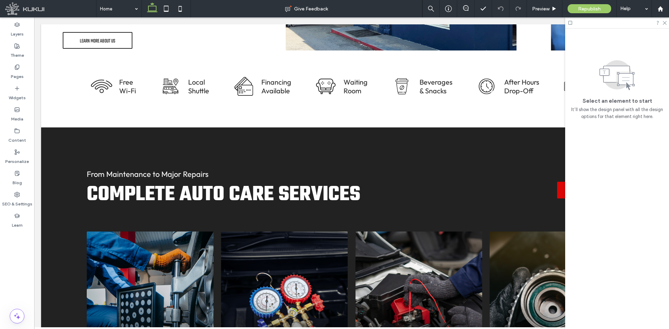
scroll to position [516, 0]
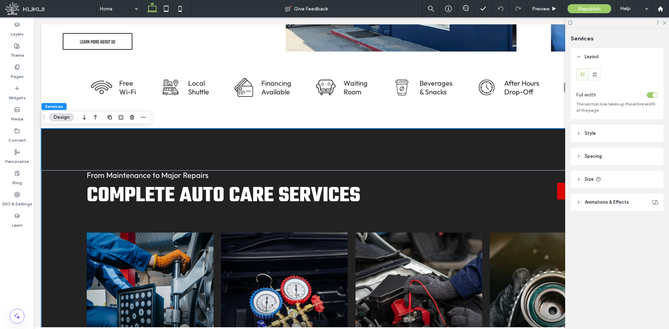
click at [582, 137] on header "Style" at bounding box center [616, 133] width 93 height 17
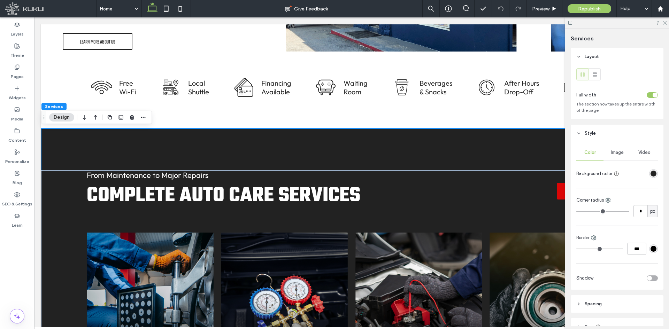
click at [650, 174] on div "rgba(34, 34, 34, 1)" at bounding box center [653, 174] width 6 height 6
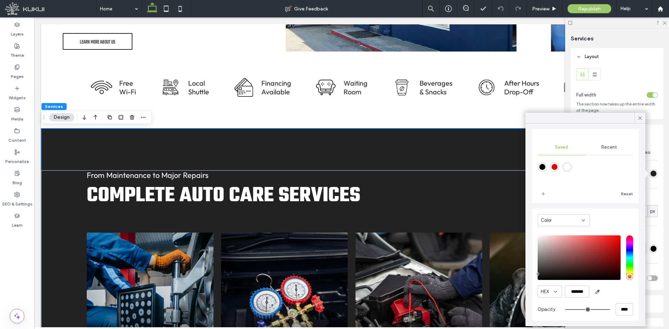
scroll to position [57, 0]
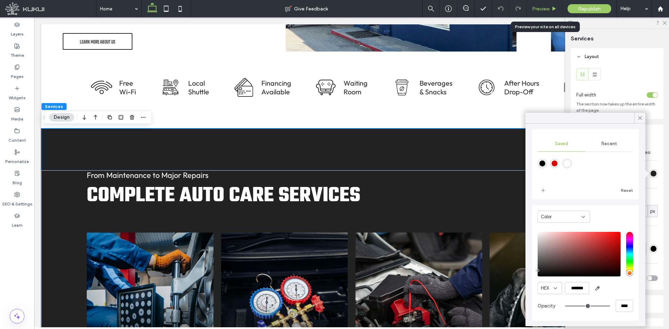
click at [547, 11] on span "Preview" at bounding box center [540, 9] width 17 height 6
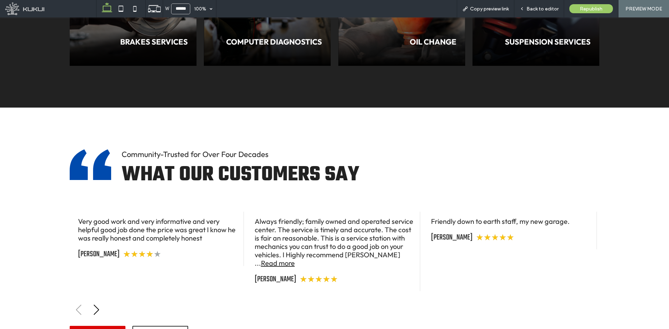
scroll to position [1080, 0]
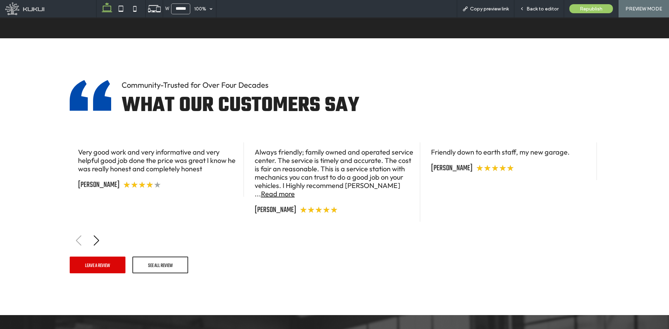
click at [98, 238] on div at bounding box center [334, 235] width 529 height 26
click at [93, 240] on div "Next slide" at bounding box center [96, 240] width 9 height 15
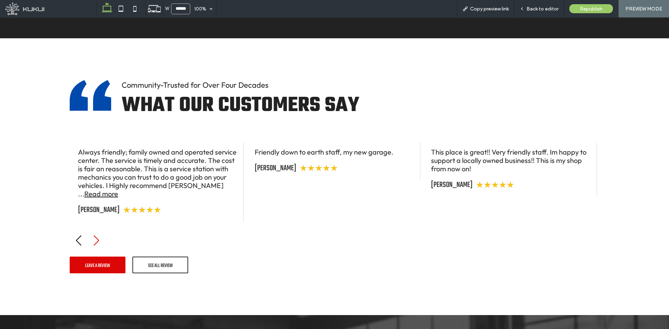
click at [93, 240] on div "Next slide" at bounding box center [96, 240] width 9 height 15
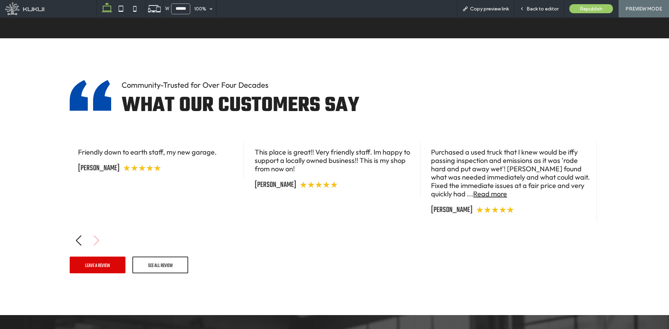
click at [93, 240] on div at bounding box center [334, 235] width 529 height 26
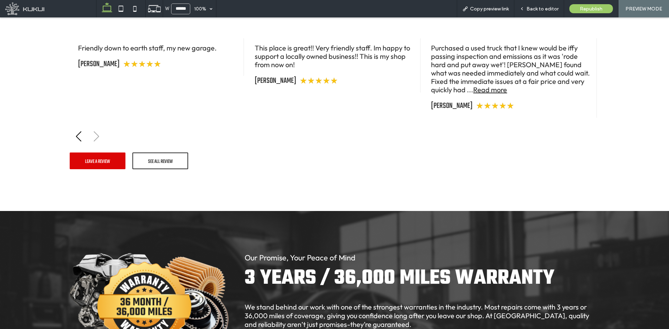
scroll to position [1184, 0]
drag, startPoint x: 549, startPoint y: 6, endPoint x: 524, endPoint y: 1, distance: 25.3
click at [549, 6] on span "Back to editor" at bounding box center [542, 9] width 32 height 6
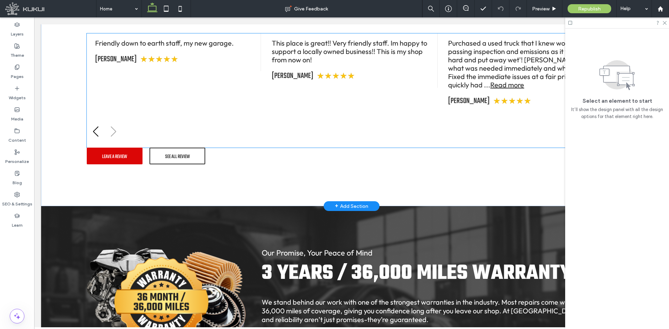
scroll to position [1177, 0]
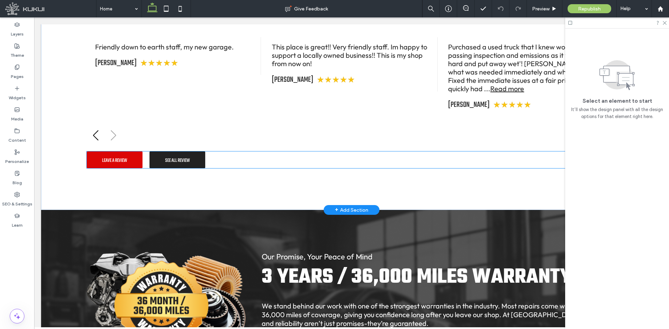
click at [166, 160] on span "See All Review" at bounding box center [177, 159] width 25 height 9
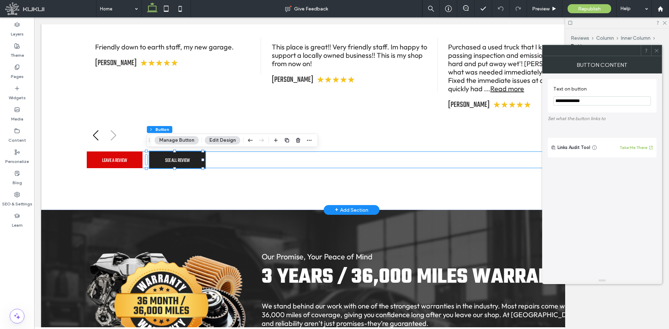
click at [166, 160] on div "See All Review" at bounding box center [177, 159] width 56 height 17
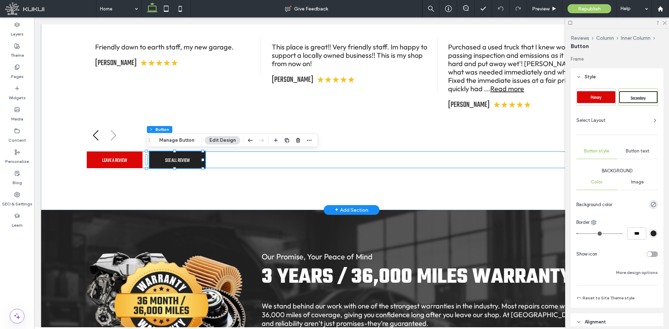
click at [166, 160] on span "See All Review" at bounding box center [177, 159] width 25 height 9
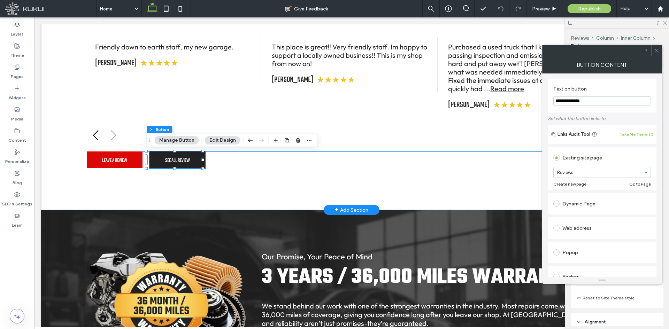
click at [166, 160] on span "See All Review" at bounding box center [177, 159] width 25 height 9
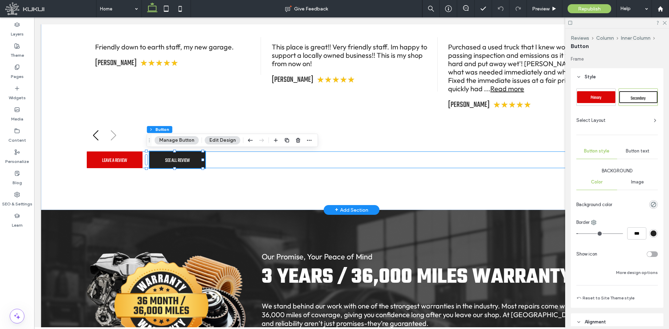
click at [166, 160] on span "See All Review" at bounding box center [177, 159] width 25 height 9
click at [633, 149] on span "Button text" at bounding box center [637, 151] width 24 height 6
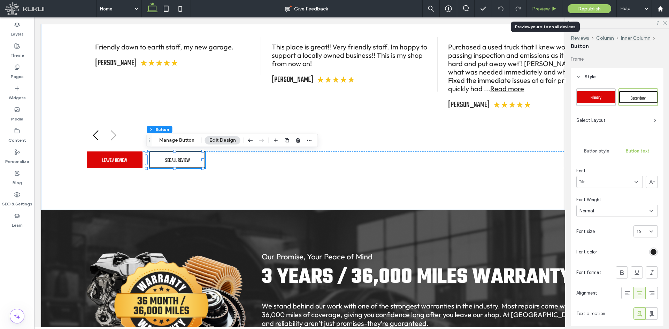
drag, startPoint x: 541, startPoint y: 7, endPoint x: 142, endPoint y: 126, distance: 415.8
click at [541, 7] on span "Preview" at bounding box center [540, 9] width 17 height 6
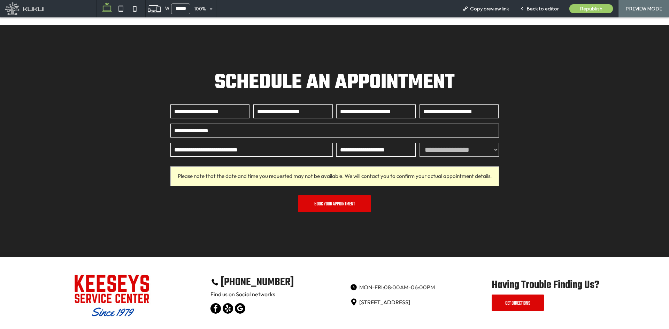
scroll to position [2019, 0]
